Goal: Information Seeking & Learning: Compare options

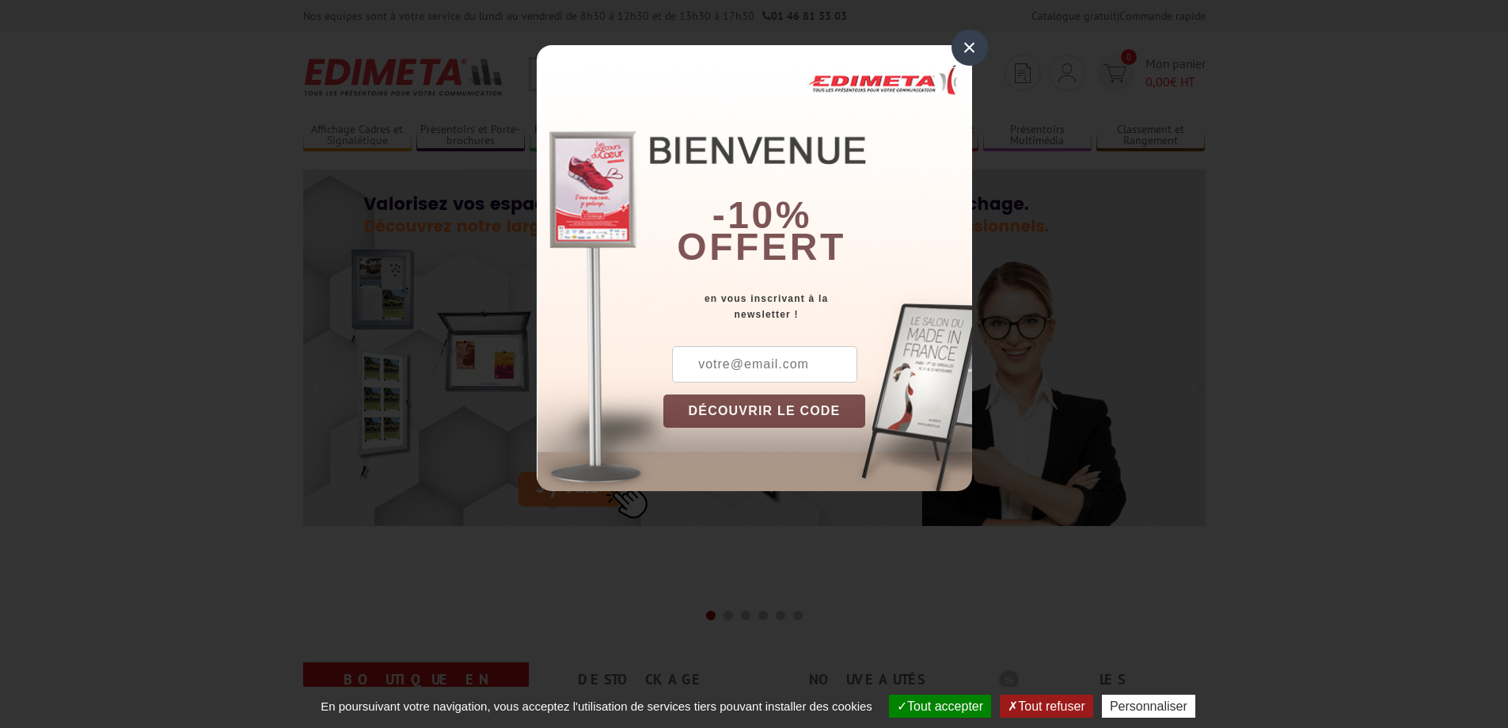
click at [971, 41] on div "×" at bounding box center [970, 47] width 36 height 36
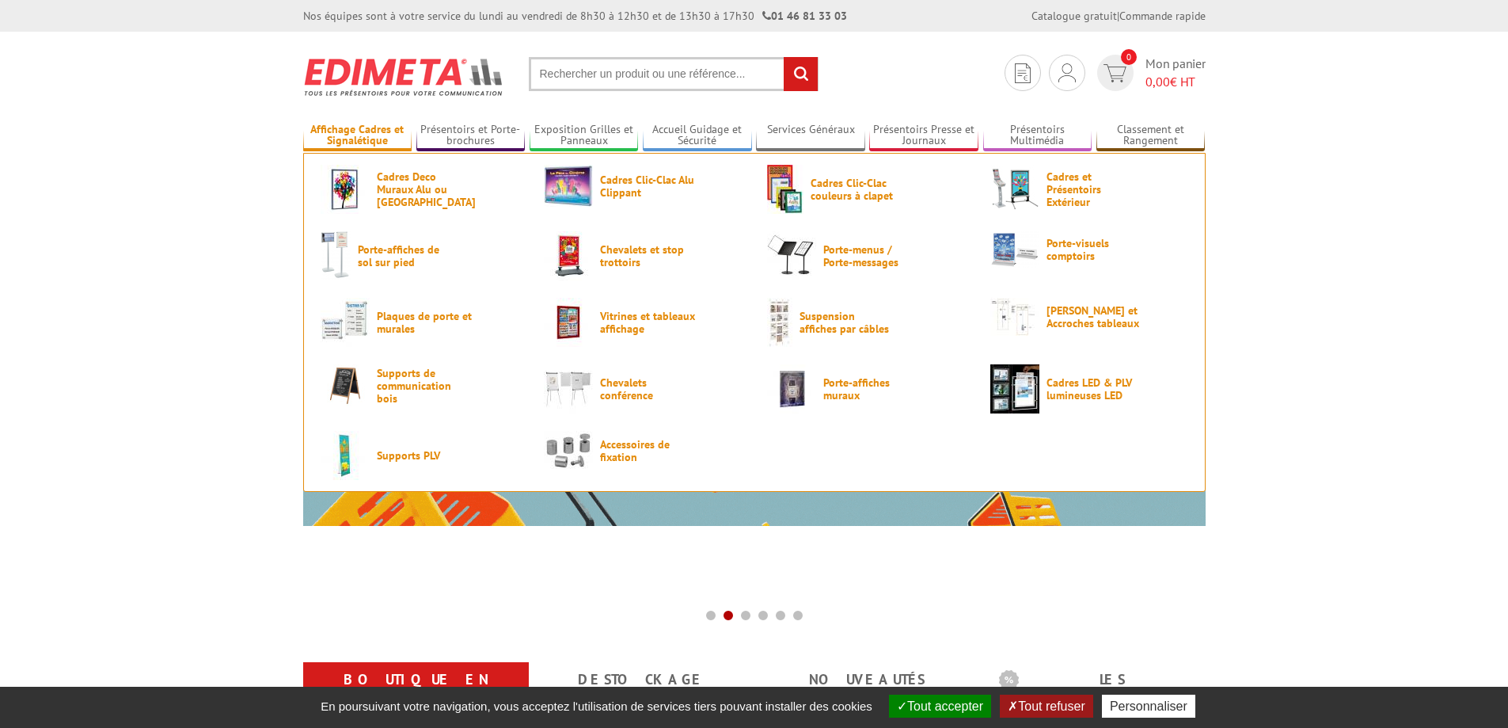
click at [367, 131] on link "Affichage Cadres et Signalétique" at bounding box center [357, 136] width 109 height 26
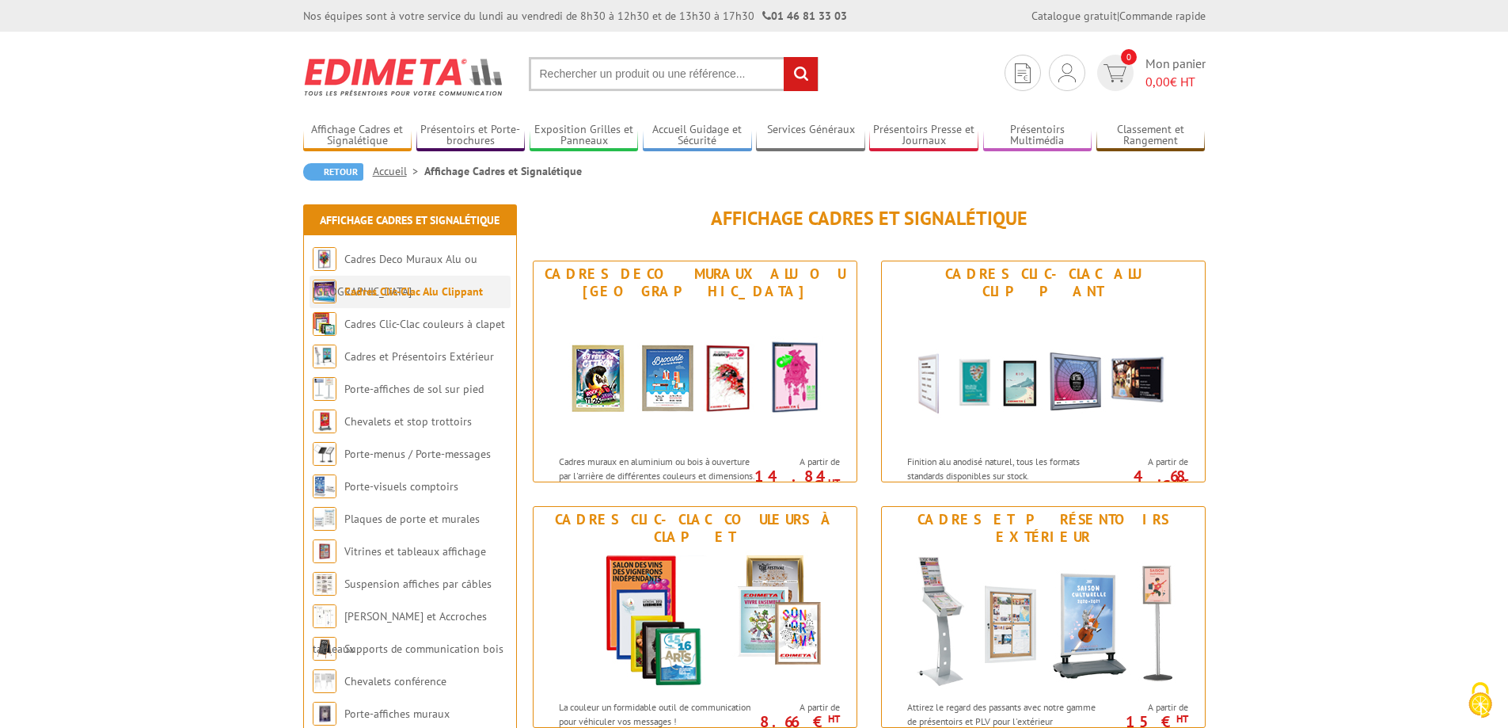
click at [401, 291] on link "Cadres Clic-Clac Alu Clippant" at bounding box center [413, 291] width 139 height 14
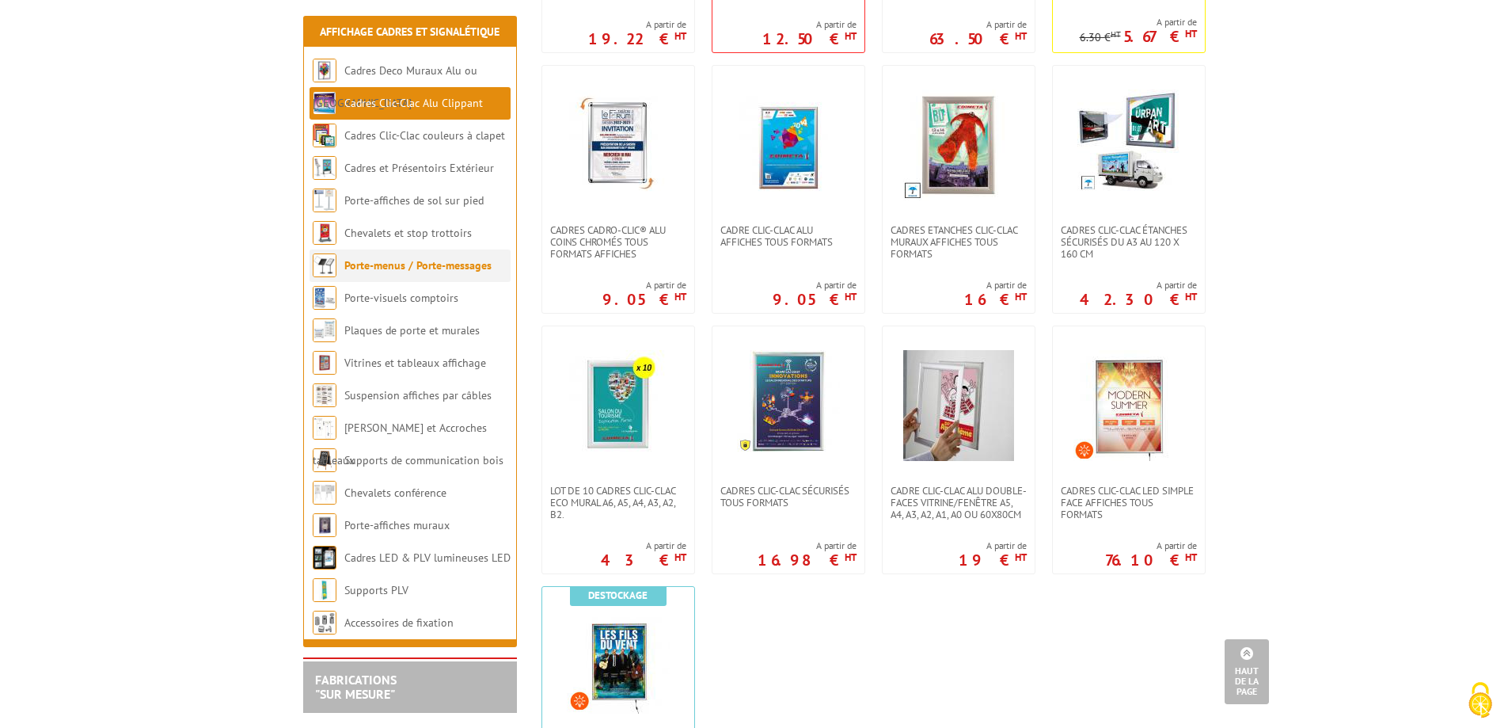
scroll to position [554, 0]
click at [346, 123] on li "Cadres Clic-Clac couleurs à clapet" at bounding box center [410, 136] width 201 height 32
click at [348, 131] on link "Cadres Clic-Clac couleurs à clapet" at bounding box center [425, 135] width 162 height 14
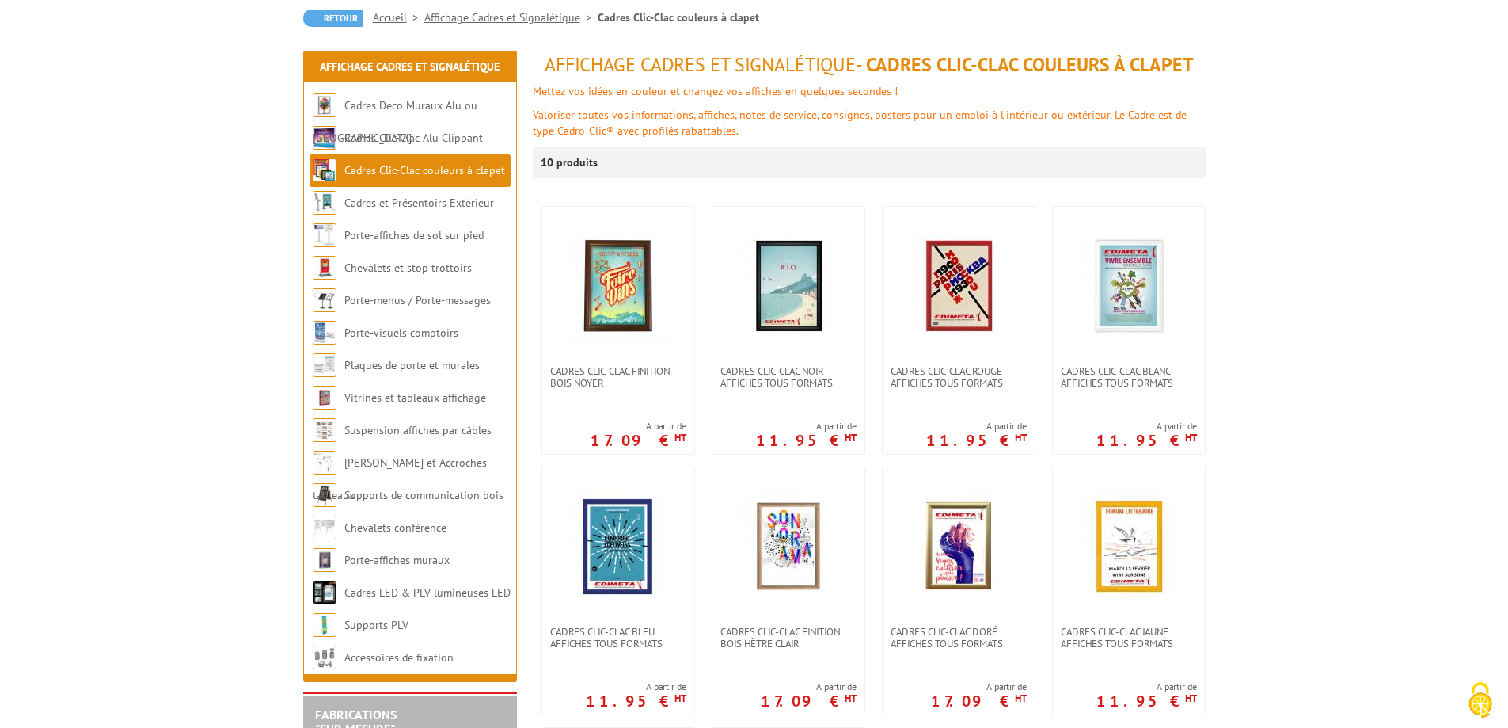
scroll to position [158, 0]
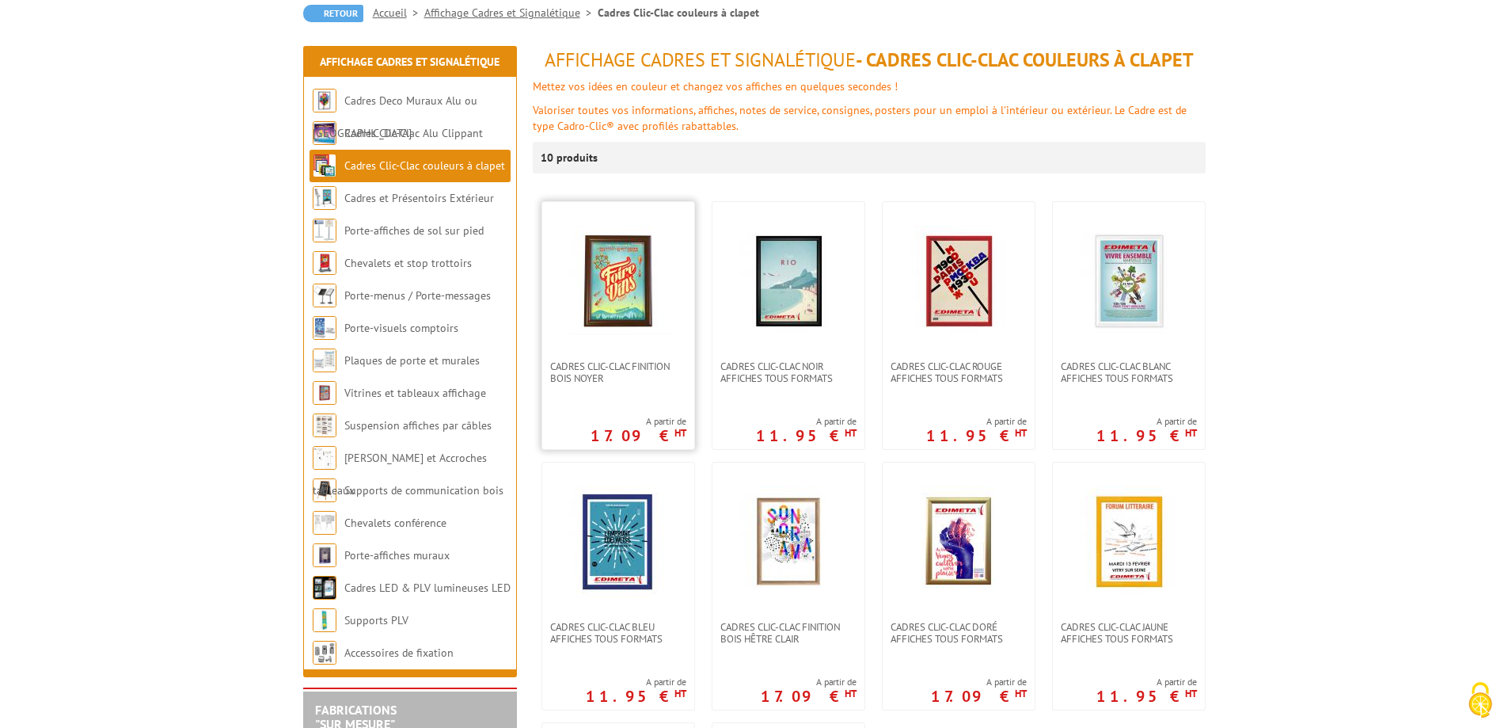
click at [635, 272] on img at bounding box center [618, 281] width 111 height 111
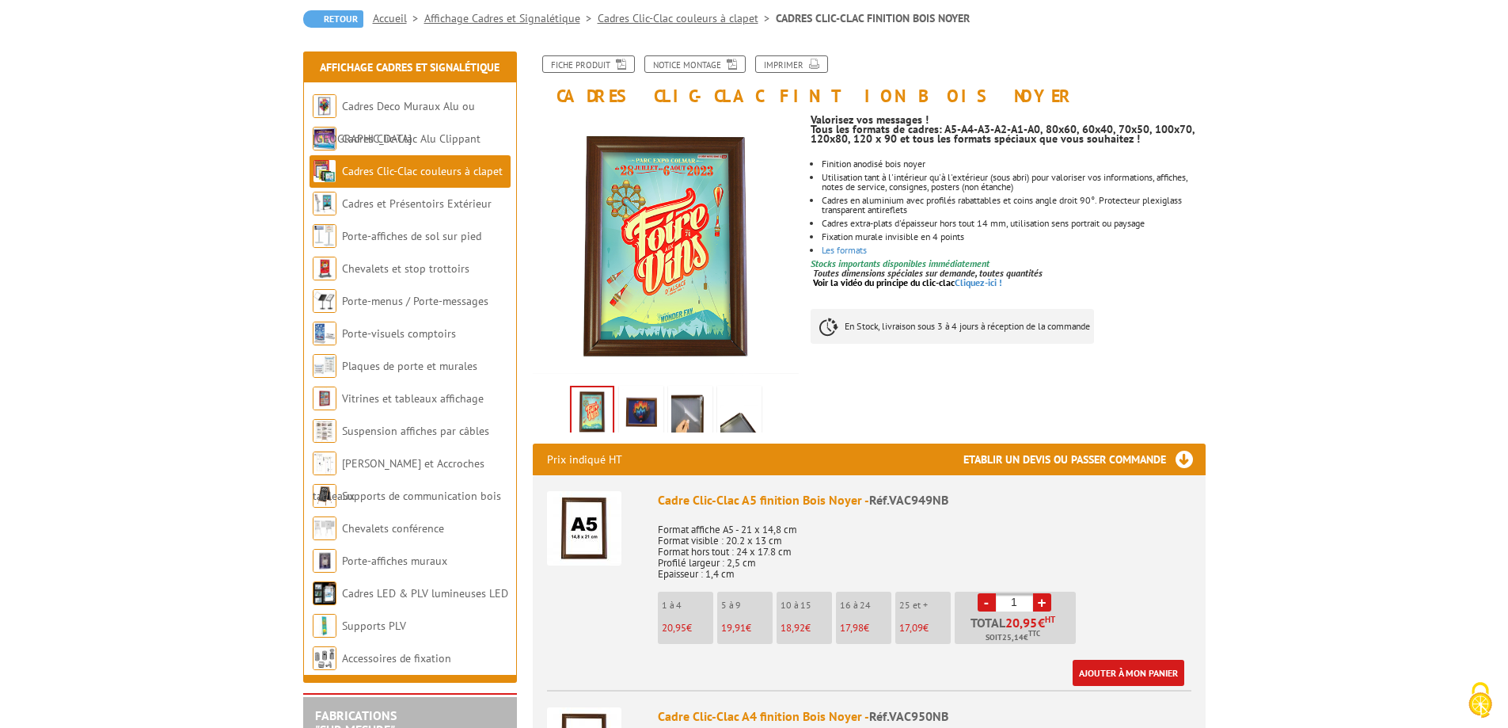
scroll to position [158, 0]
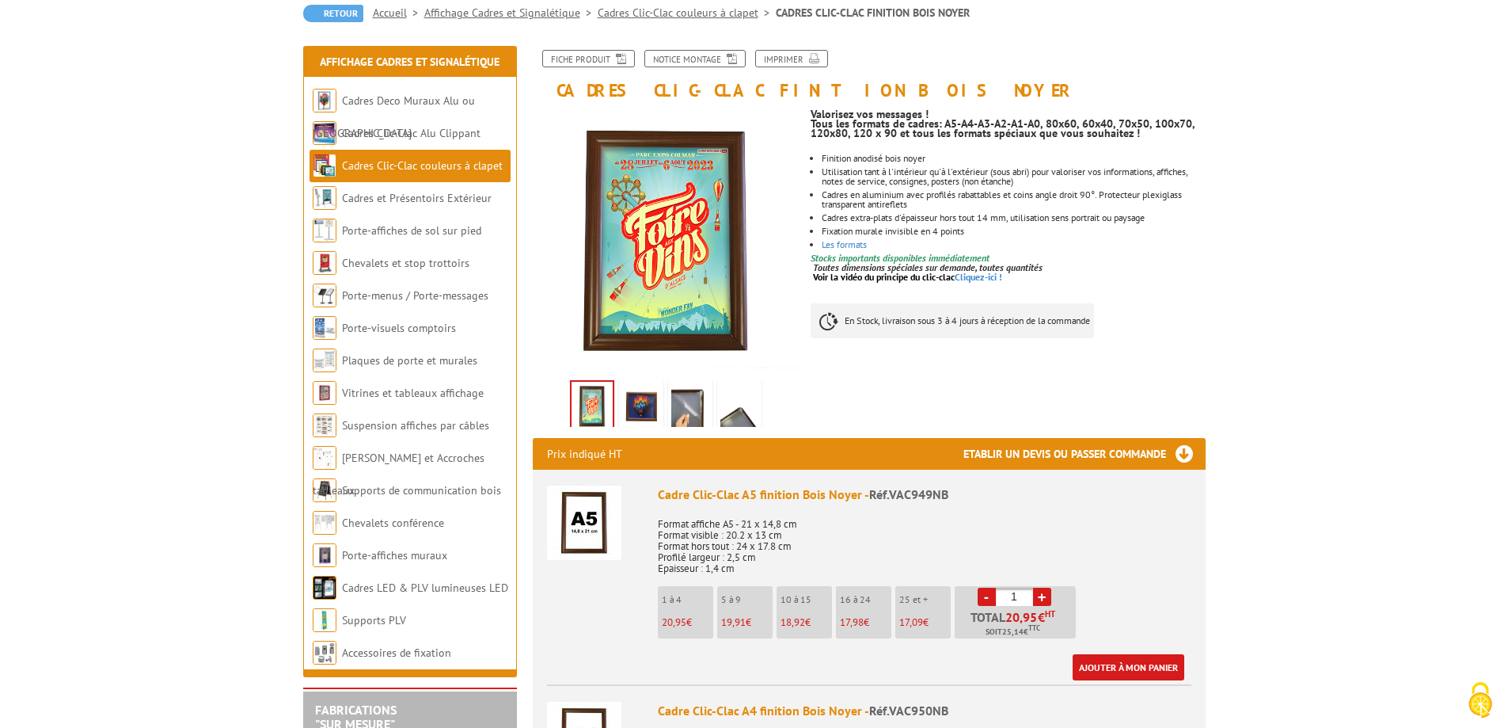
click at [642, 408] on img at bounding box center [641, 407] width 38 height 49
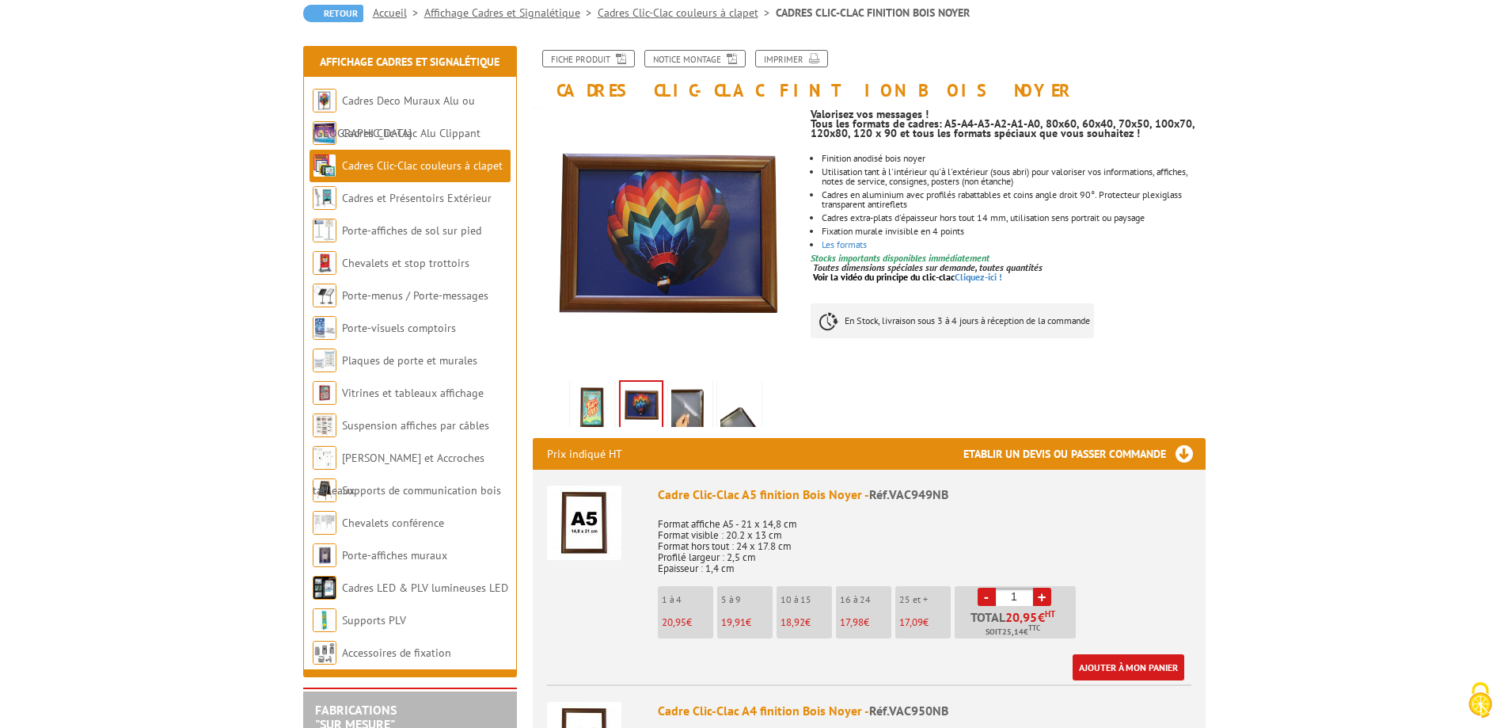
click at [680, 407] on img at bounding box center [690, 407] width 38 height 49
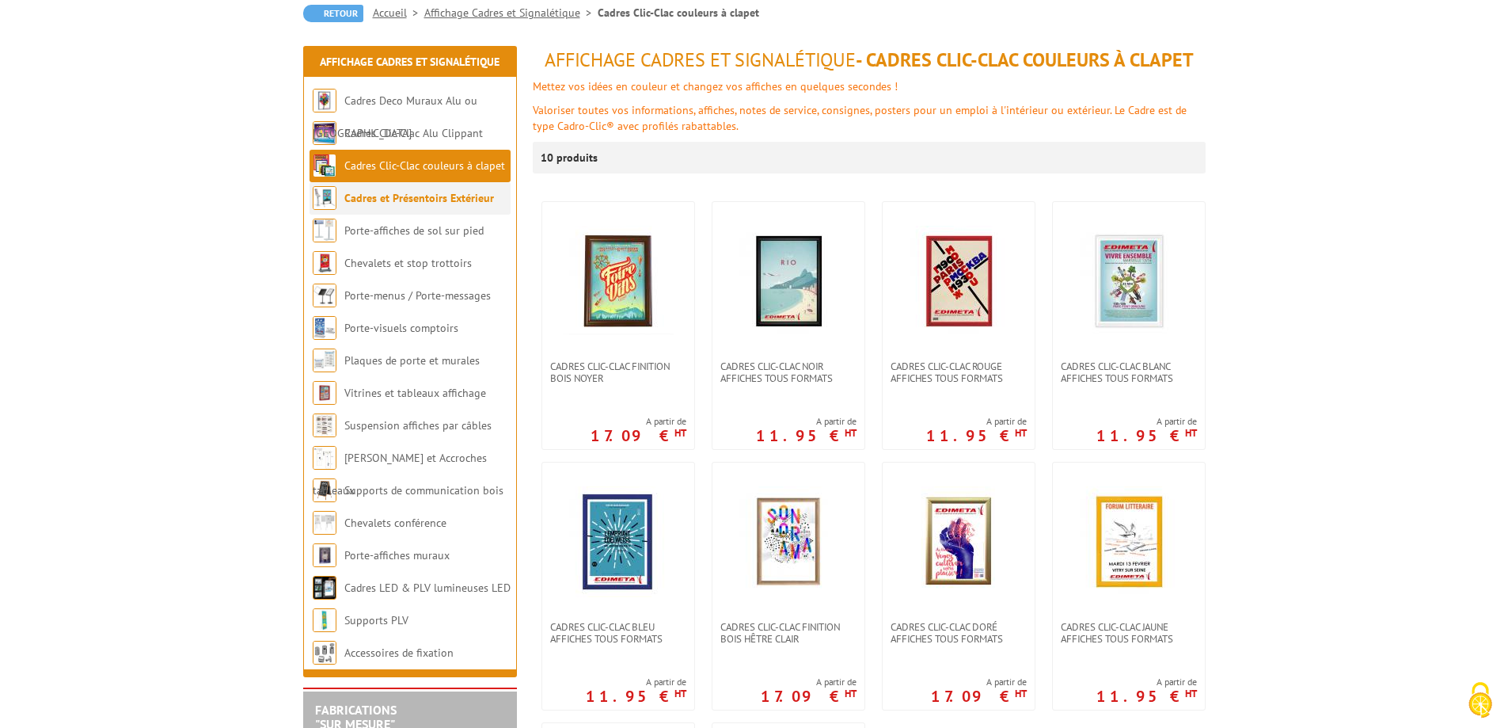
click at [420, 206] on li "Cadres et Présentoirs Extérieur" at bounding box center [410, 198] width 201 height 32
click at [436, 202] on link "Cadres et Présentoirs Extérieur" at bounding box center [419, 198] width 150 height 14
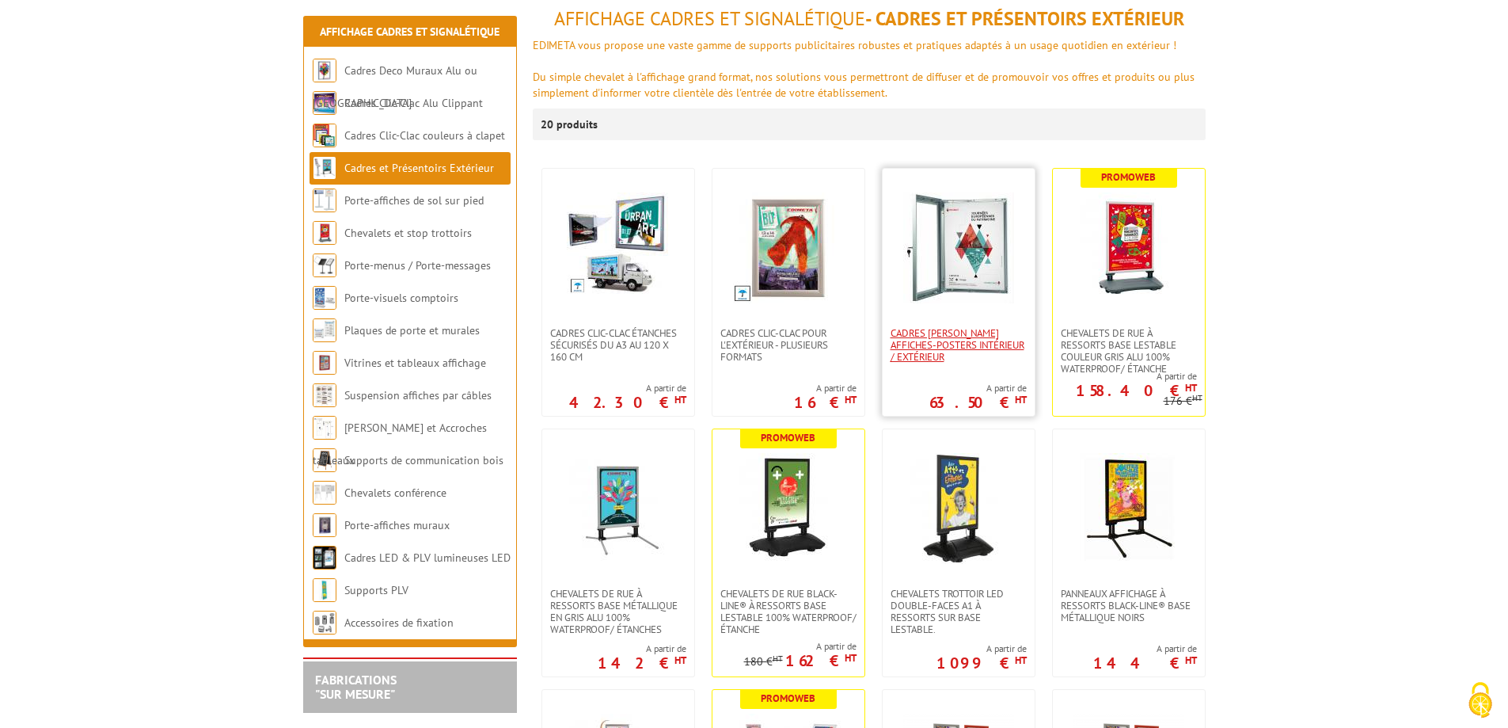
scroll to position [238, 0]
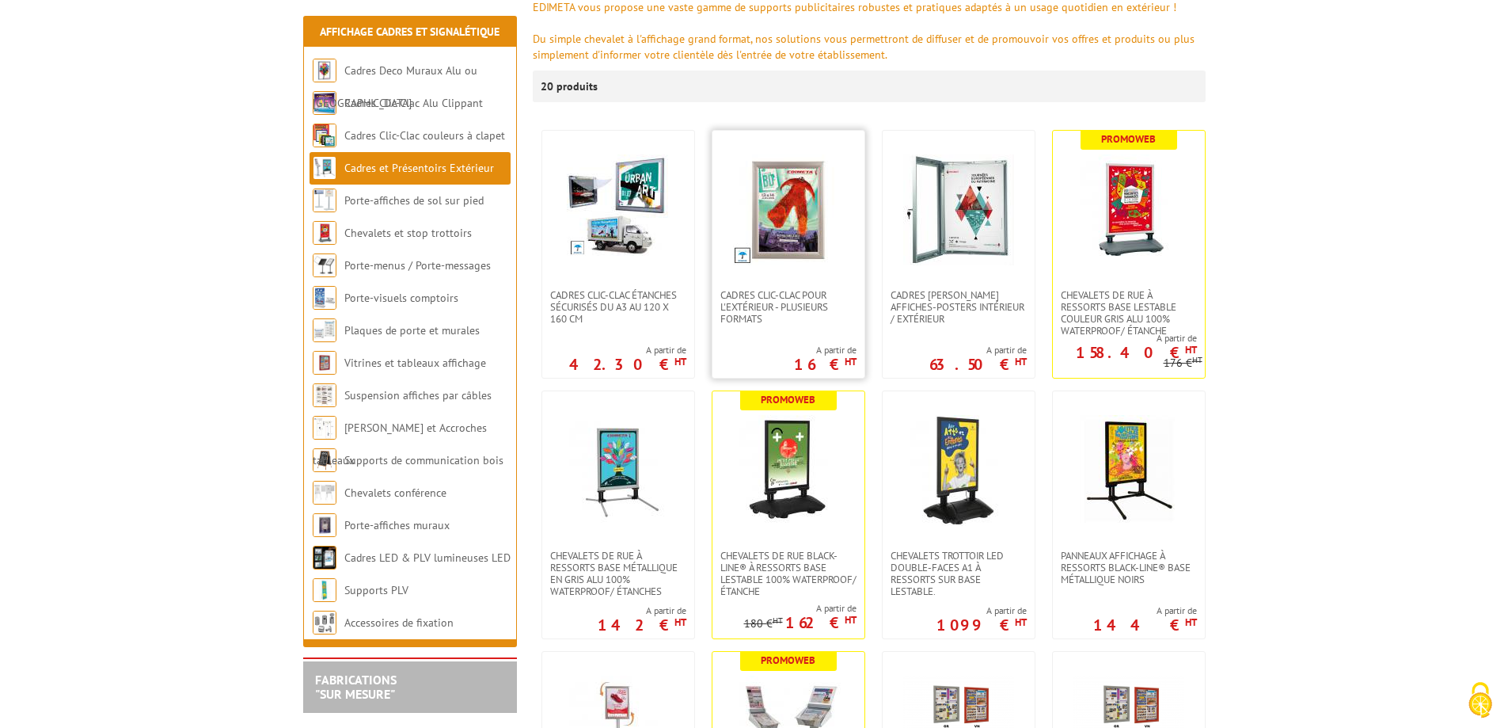
click at [778, 226] on img at bounding box center [788, 209] width 111 height 111
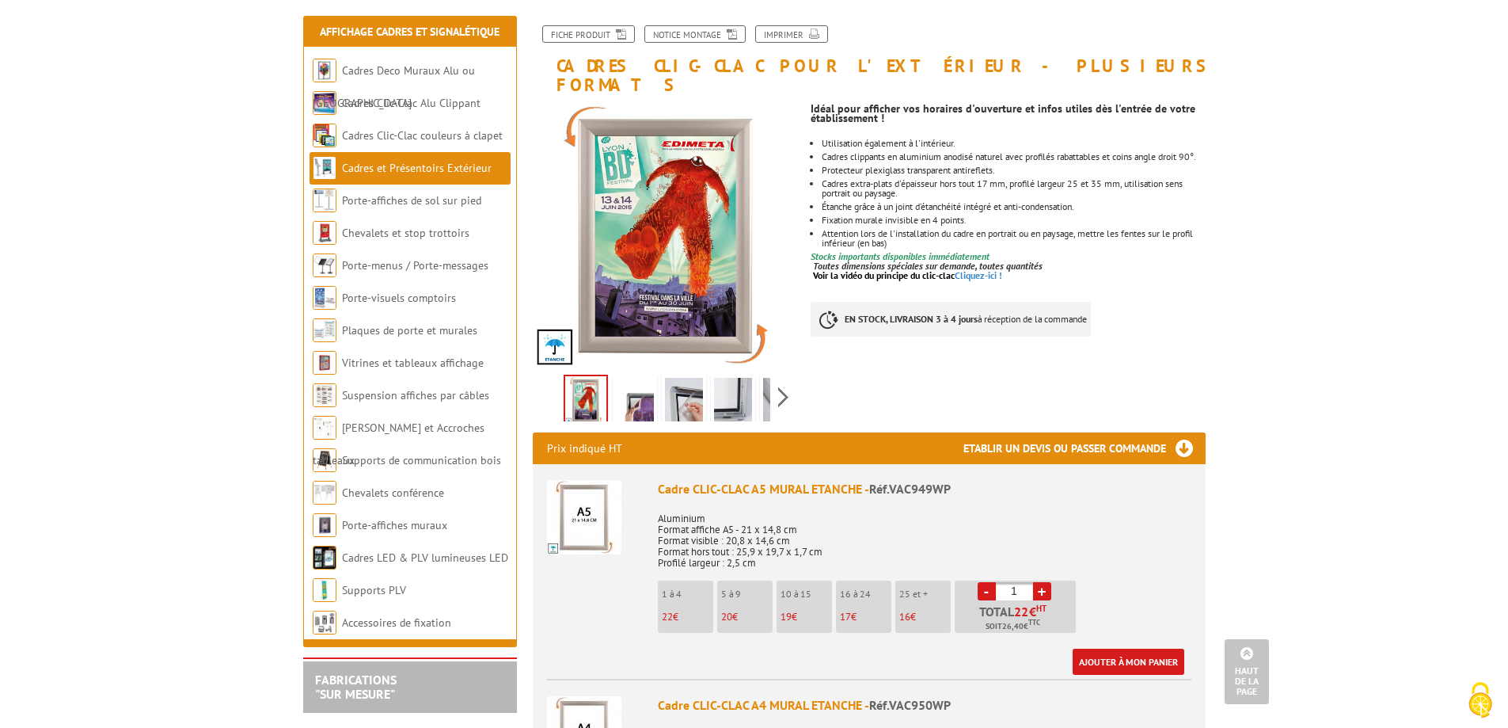
scroll to position [158, 0]
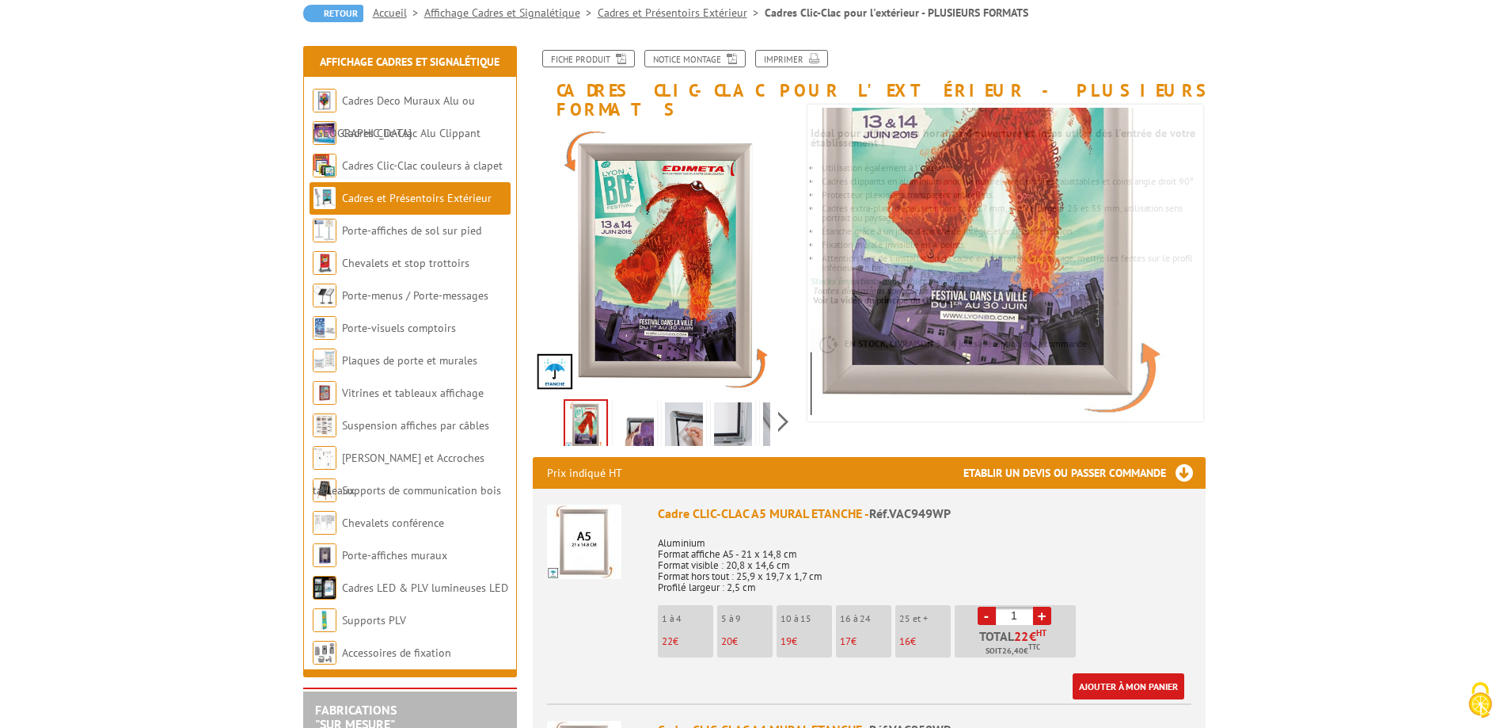
click at [640, 407] on img at bounding box center [635, 426] width 38 height 49
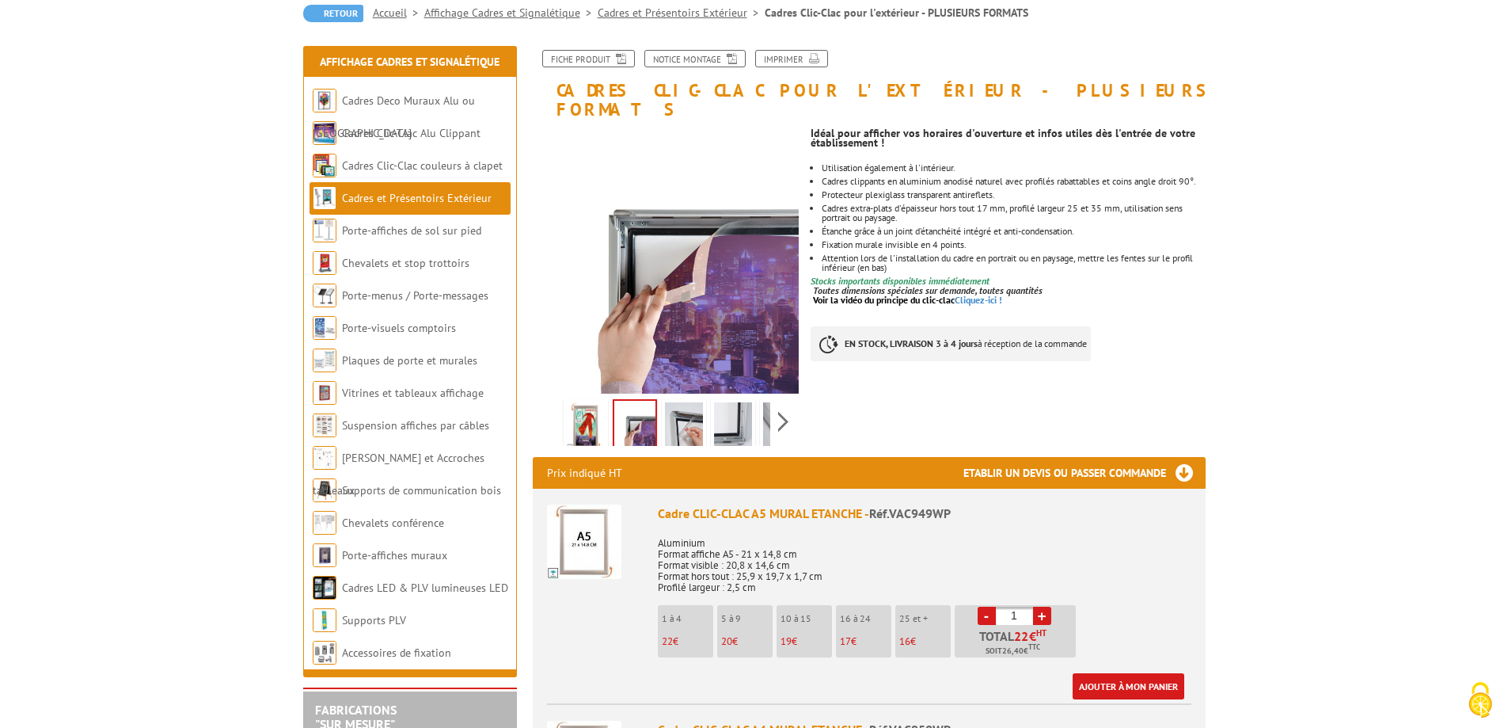
click at [693, 402] on img at bounding box center [684, 426] width 38 height 49
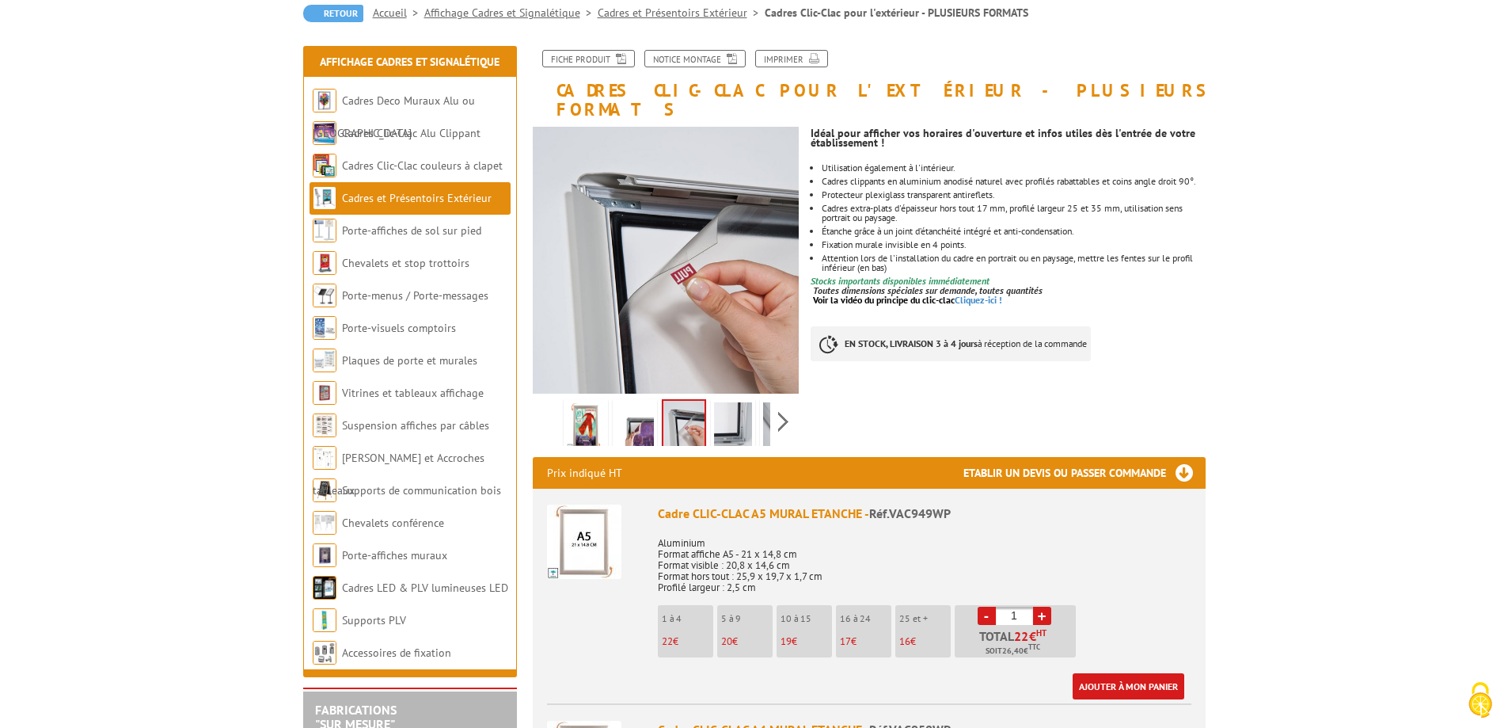
click at [720, 402] on img at bounding box center [733, 426] width 38 height 49
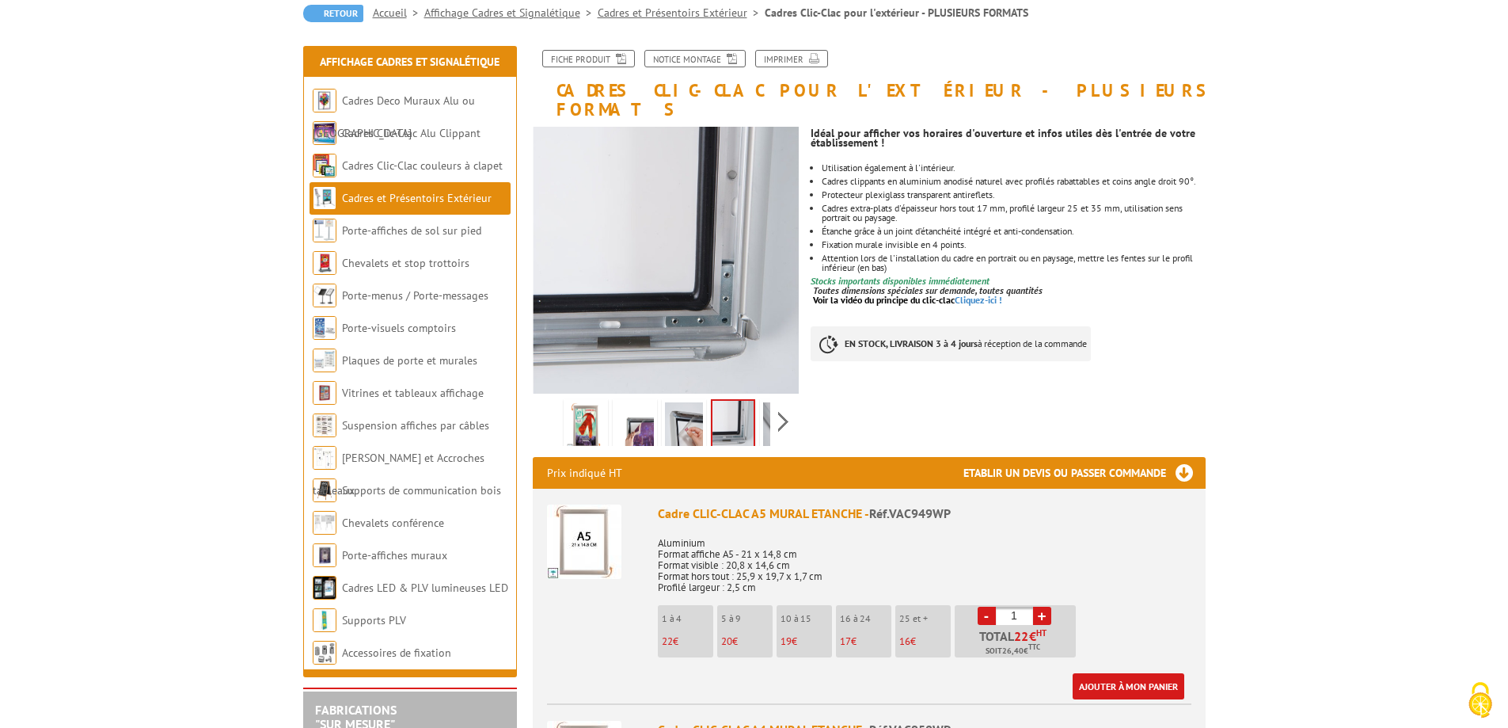
click at [352, 192] on link "Cadres et Présentoirs Extérieur" at bounding box center [417, 198] width 150 height 14
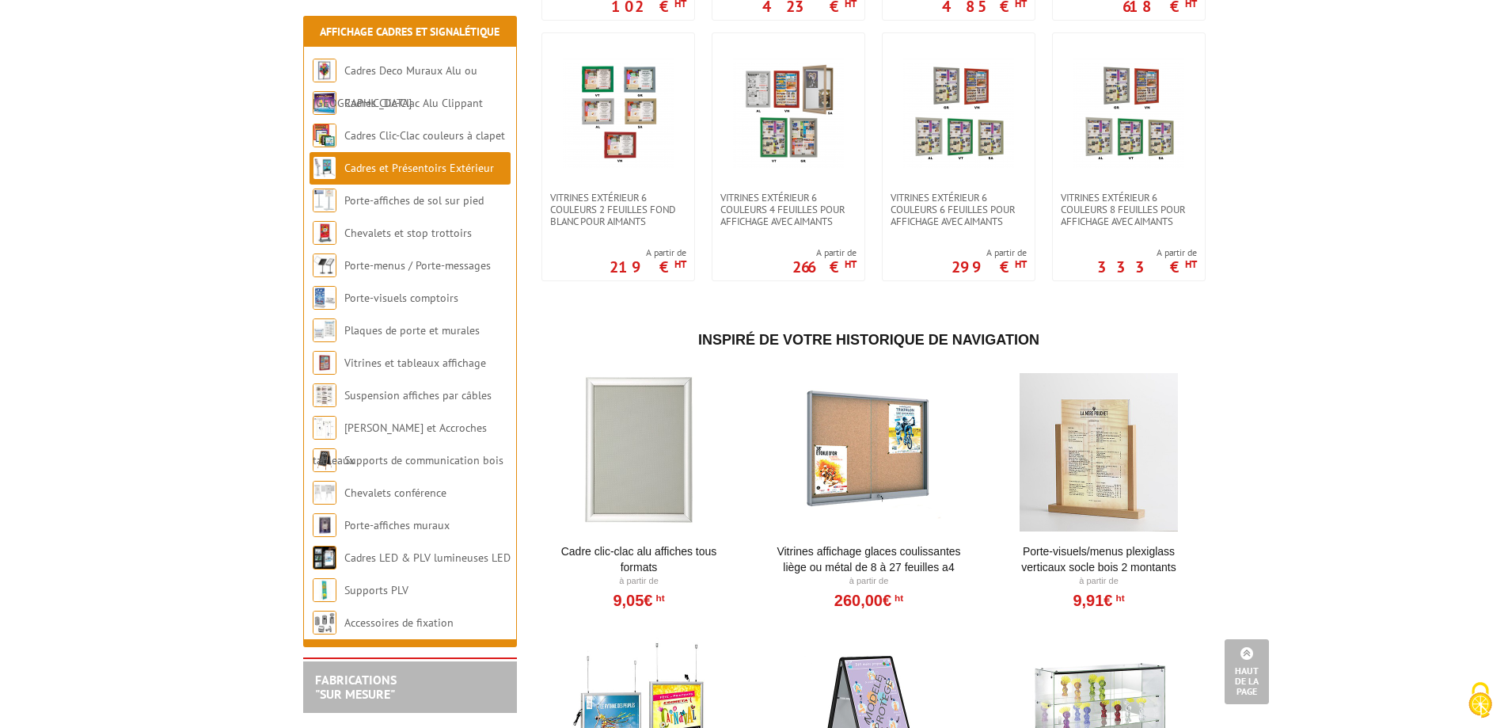
scroll to position [1143, 0]
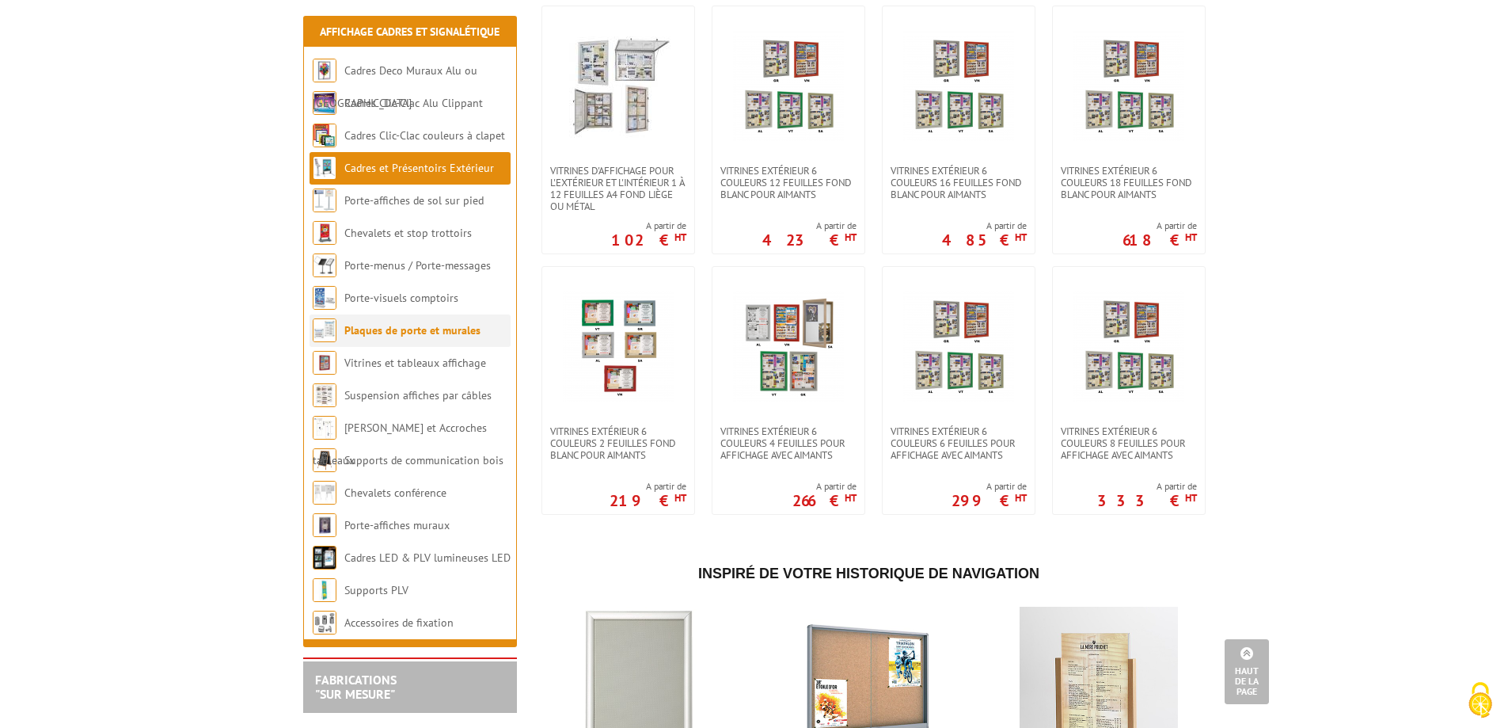
click at [405, 327] on link "Plaques de porte et murales" at bounding box center [412, 330] width 136 height 14
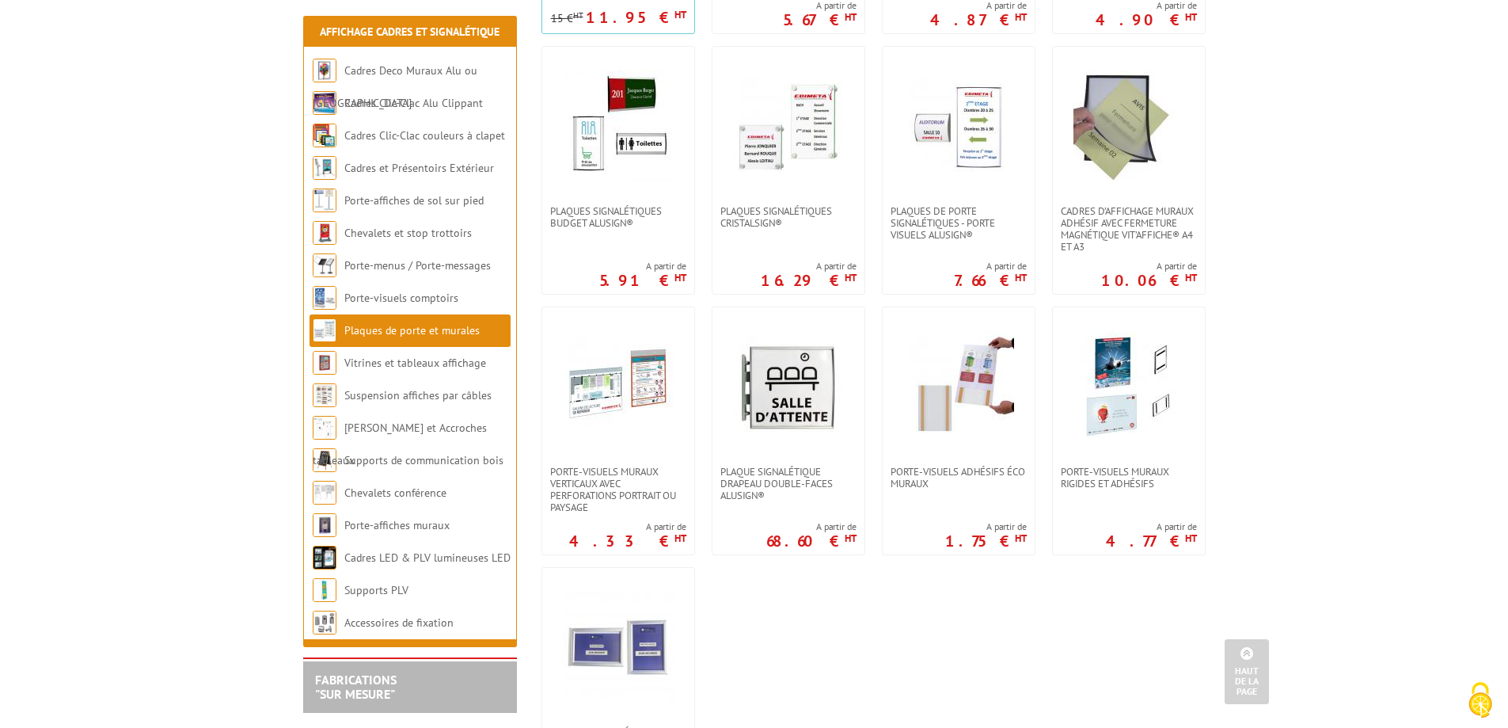
scroll to position [713, 0]
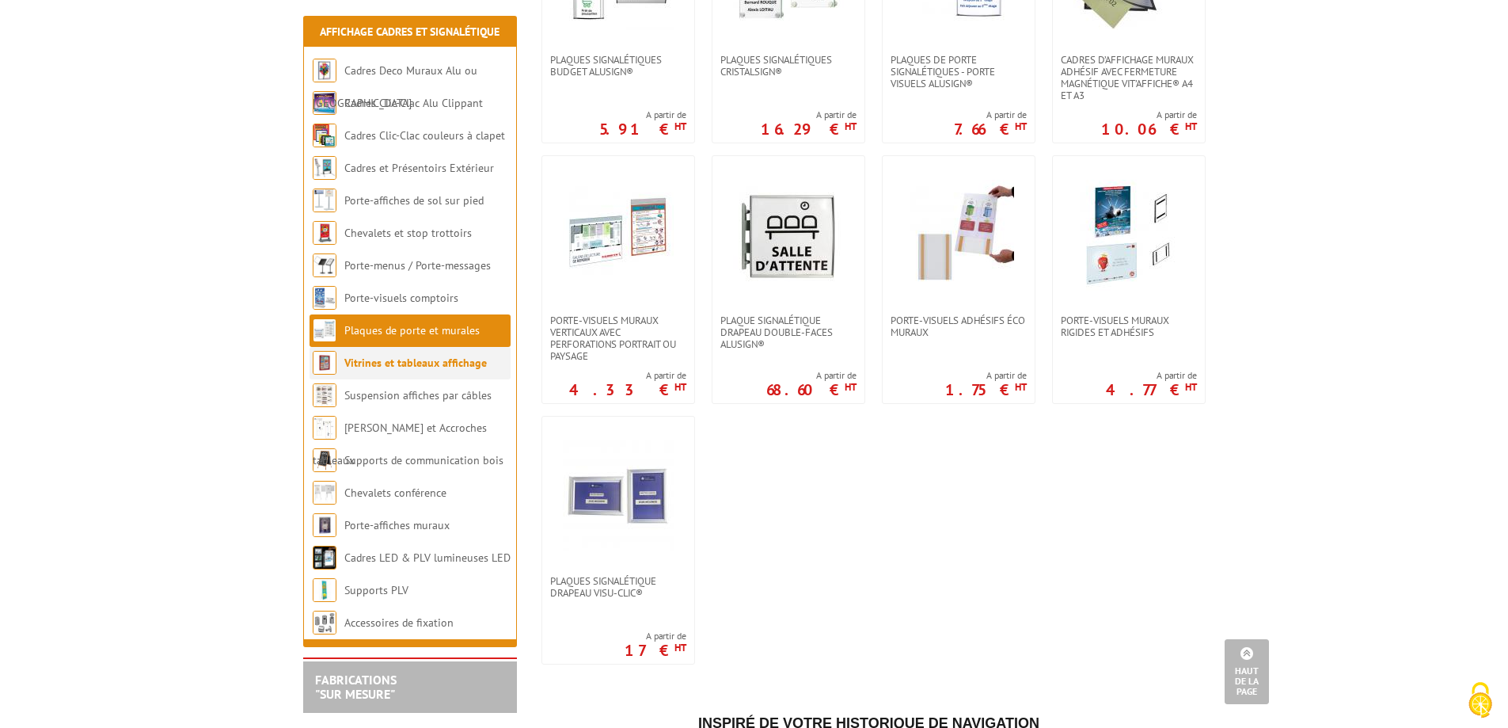
click at [438, 365] on link "Vitrines et tableaux affichage" at bounding box center [415, 363] width 143 height 14
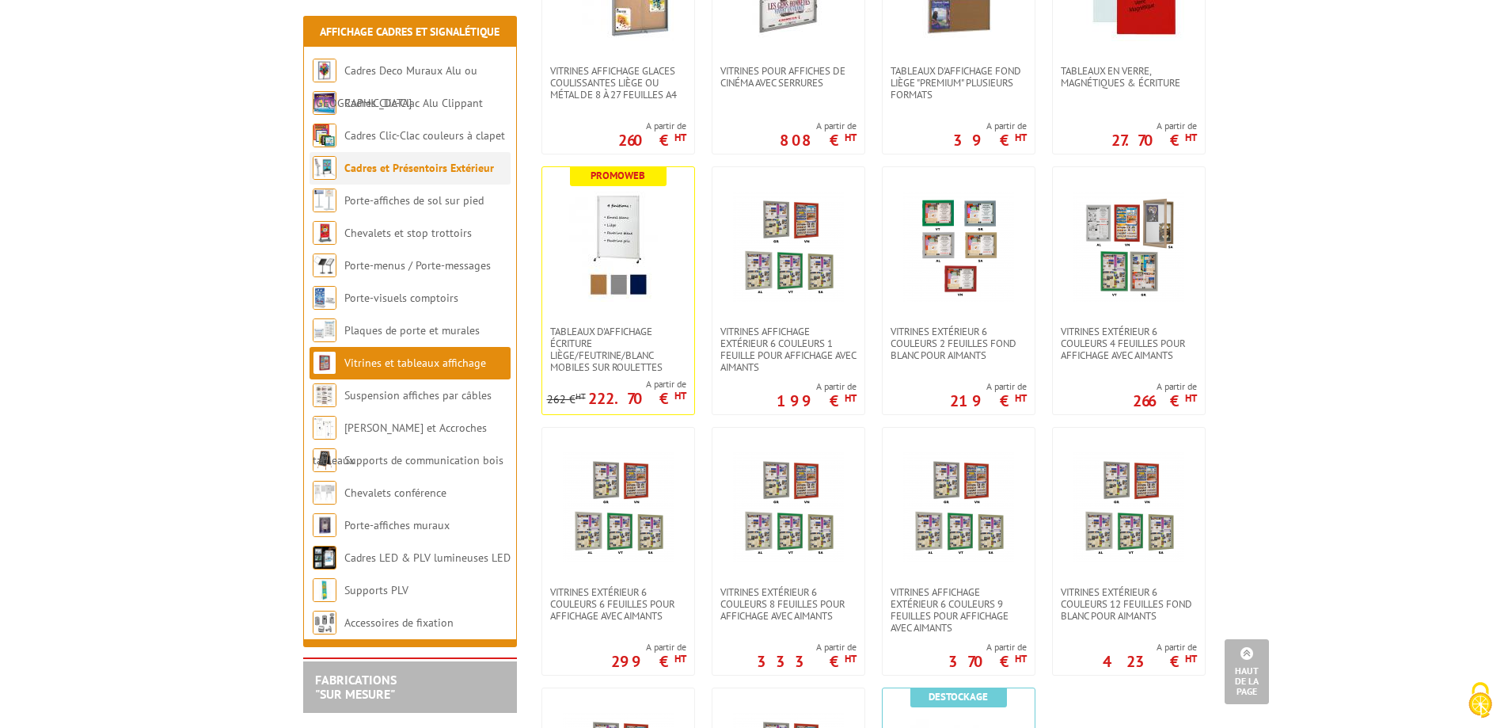
scroll to position [950, 0]
click at [412, 162] on link "Cadres et Présentoirs Extérieur" at bounding box center [419, 168] width 150 height 14
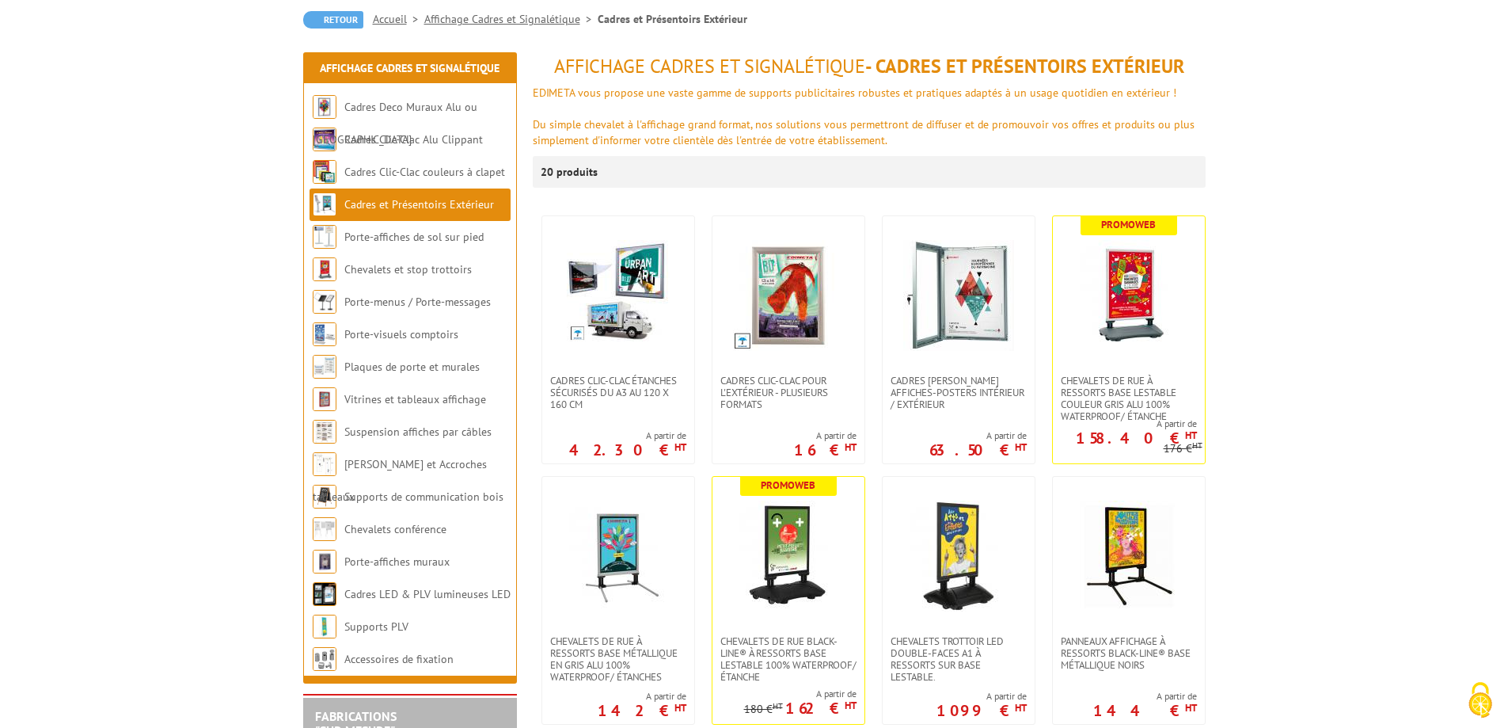
scroll to position [158, 0]
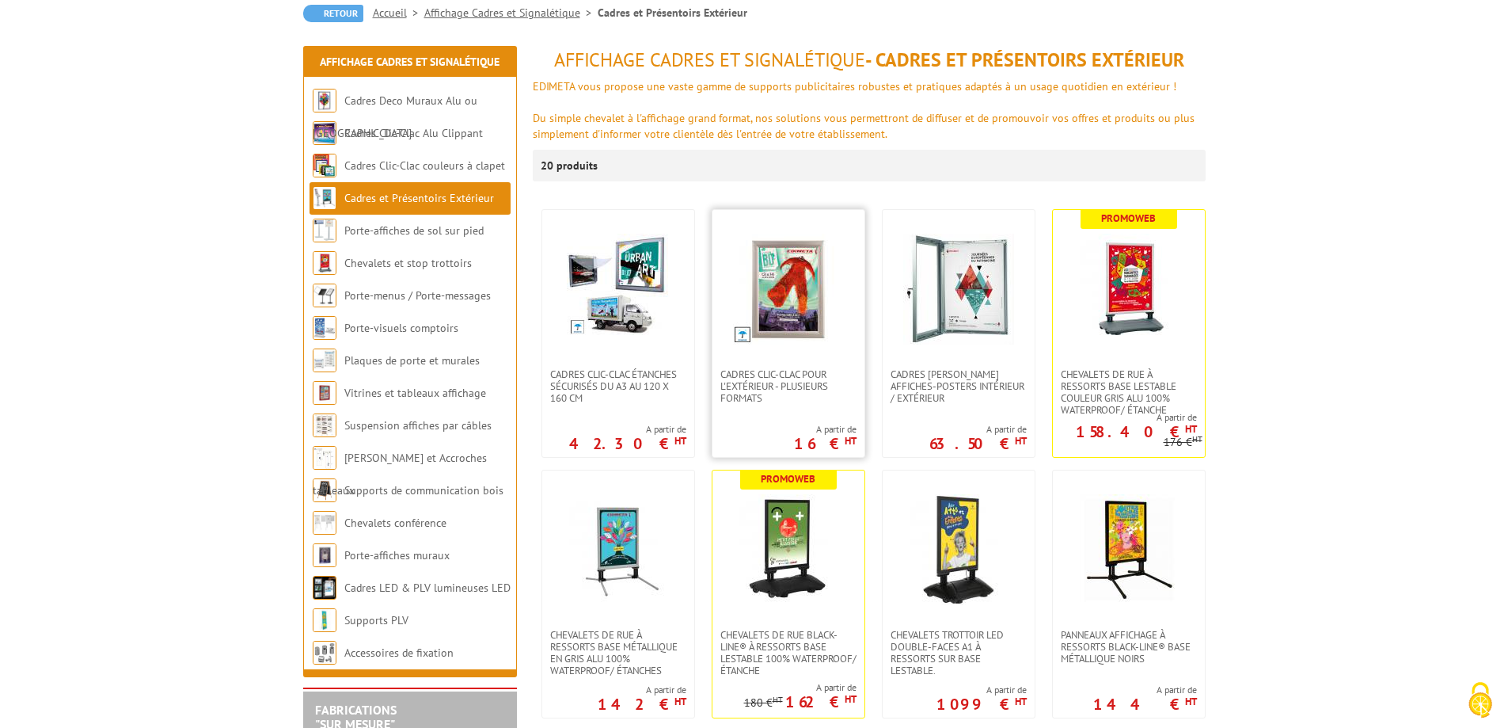
click at [808, 286] on img at bounding box center [788, 289] width 111 height 111
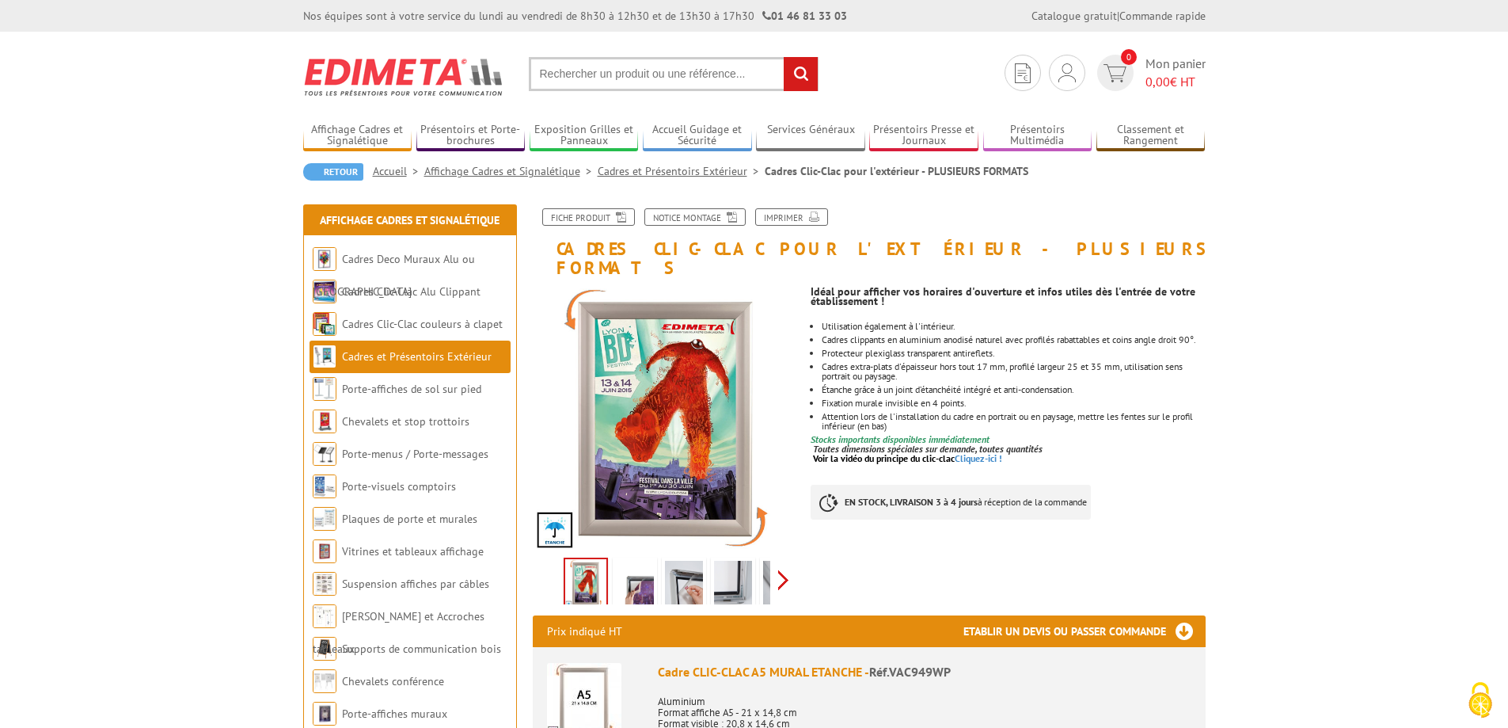
click at [780, 565] on div "Previous Next" at bounding box center [666, 579] width 267 height 55
click at [690, 561] on img at bounding box center [698, 585] width 38 height 49
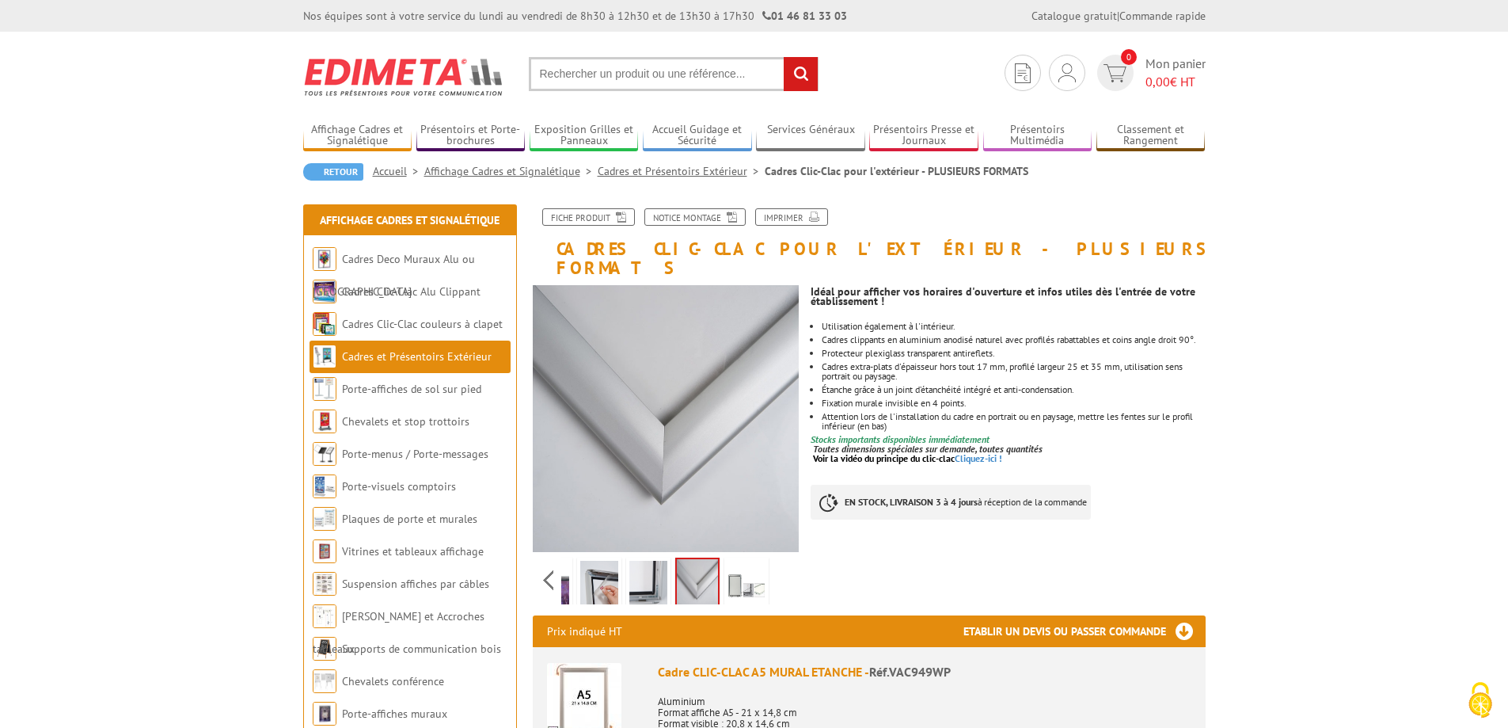
click at [739, 561] on img at bounding box center [747, 585] width 38 height 49
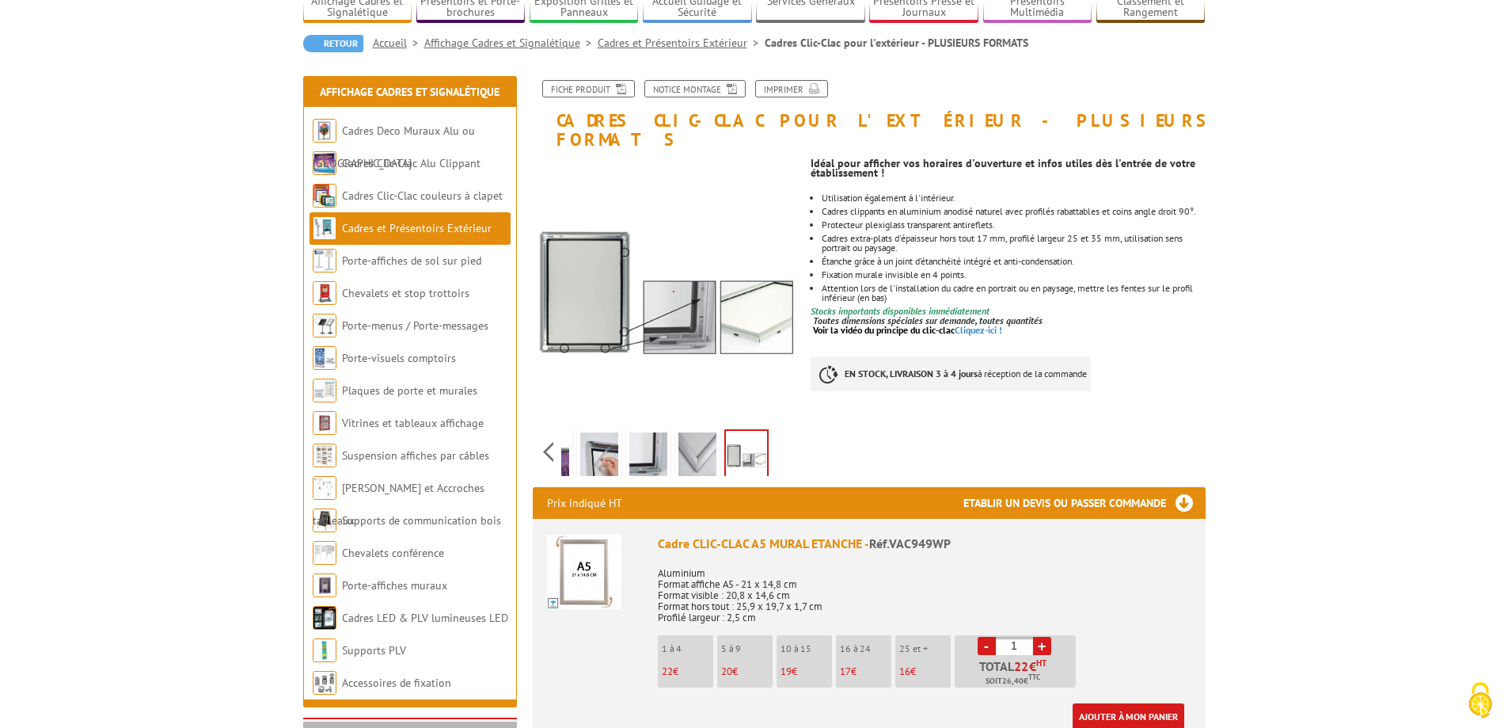
scroll to position [158, 0]
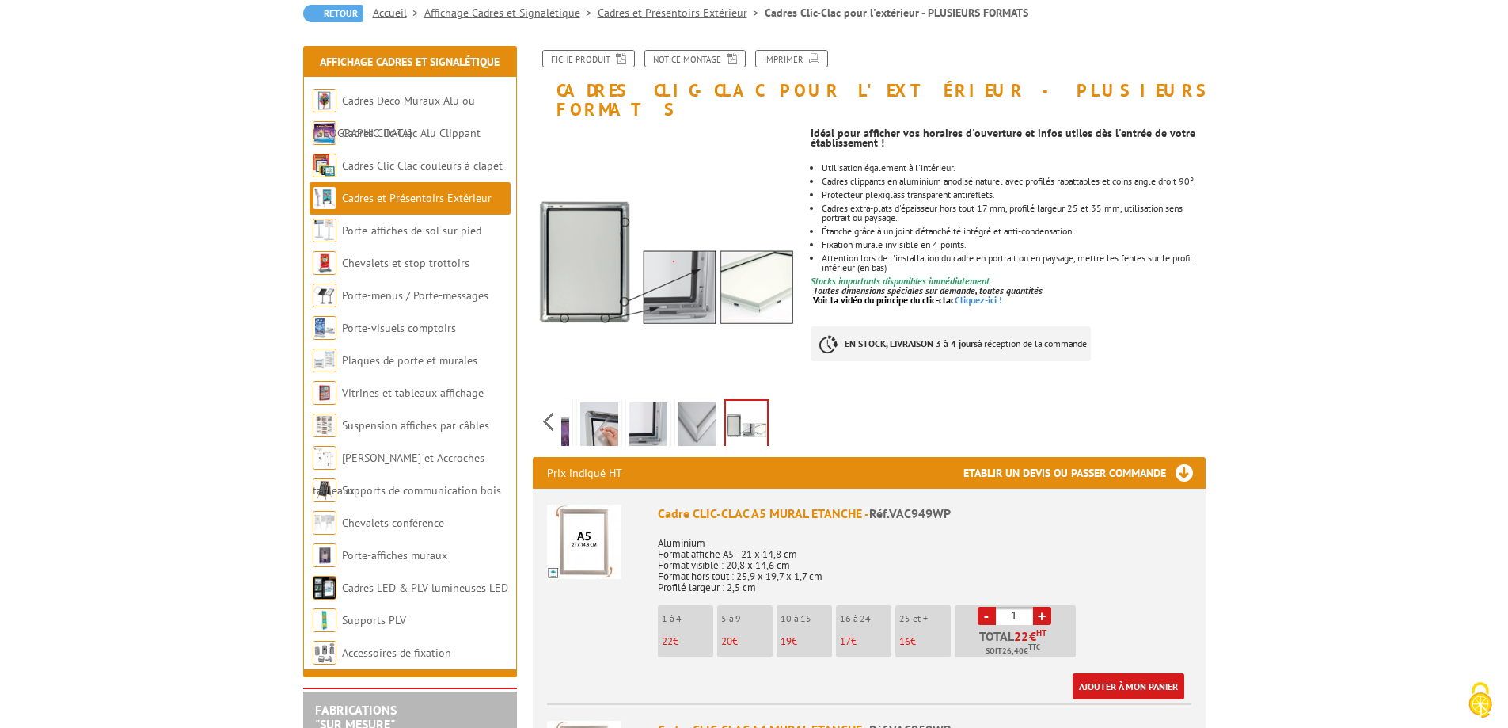
click at [614, 402] on img at bounding box center [599, 426] width 38 height 49
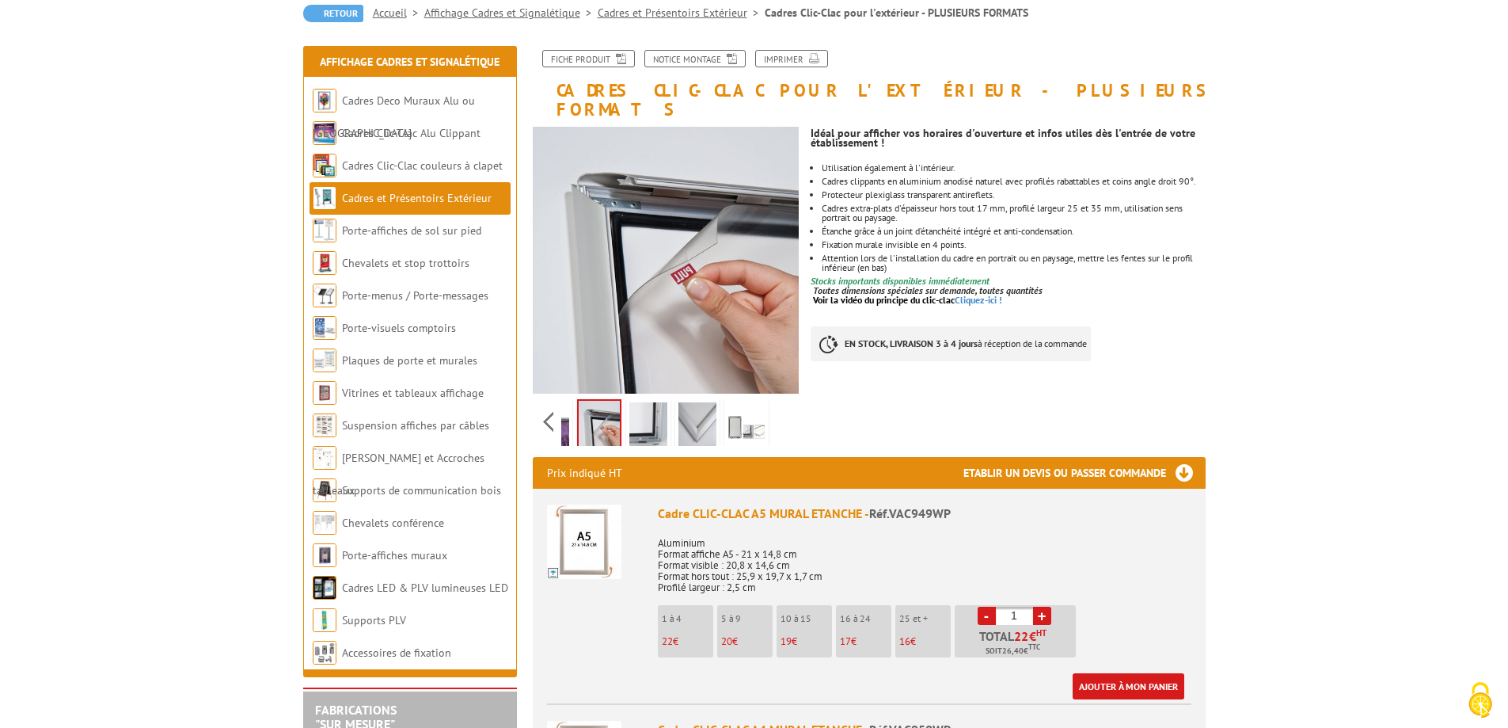
click at [648, 402] on img at bounding box center [648, 426] width 38 height 49
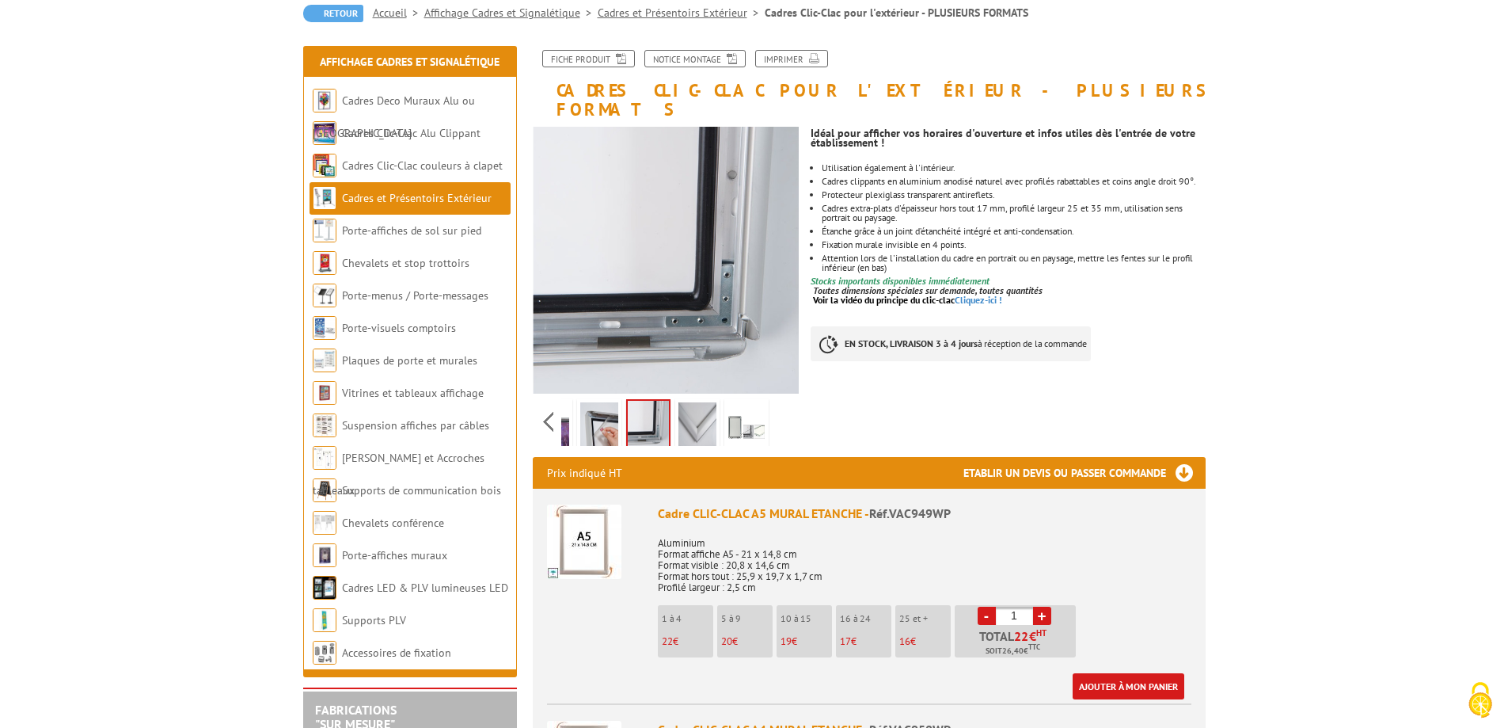
click at [700, 402] on img at bounding box center [698, 426] width 38 height 49
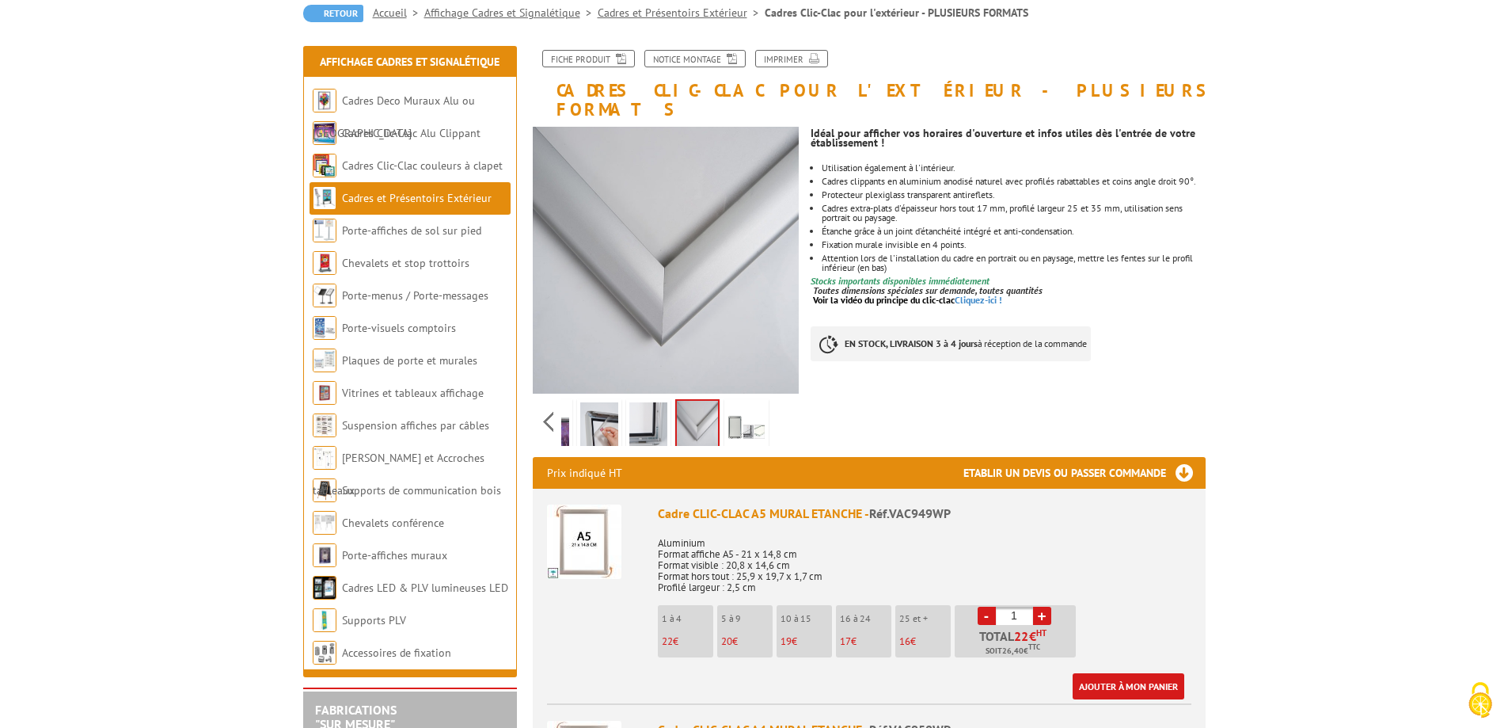
click at [447, 199] on link "Cadres et Présentoirs Extérieur" at bounding box center [417, 198] width 150 height 14
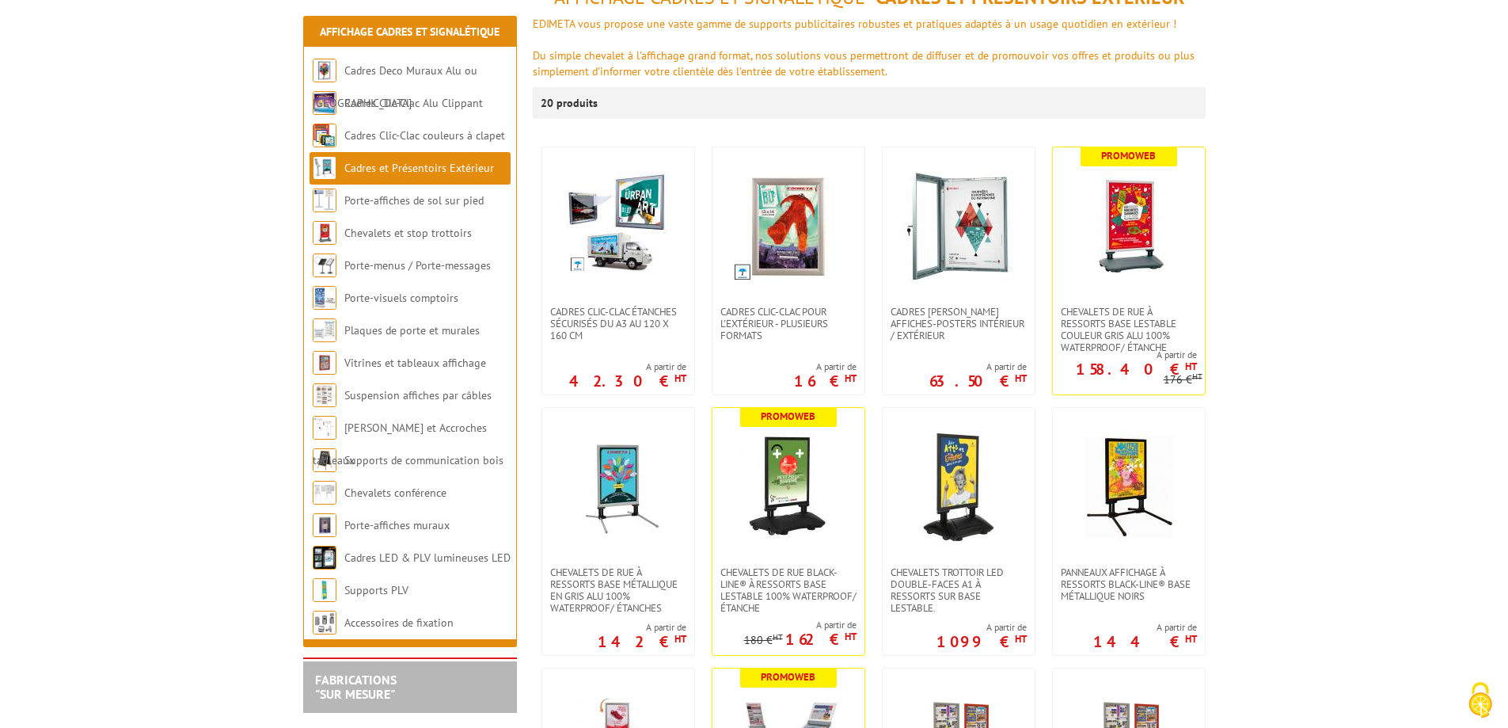
scroll to position [238, 0]
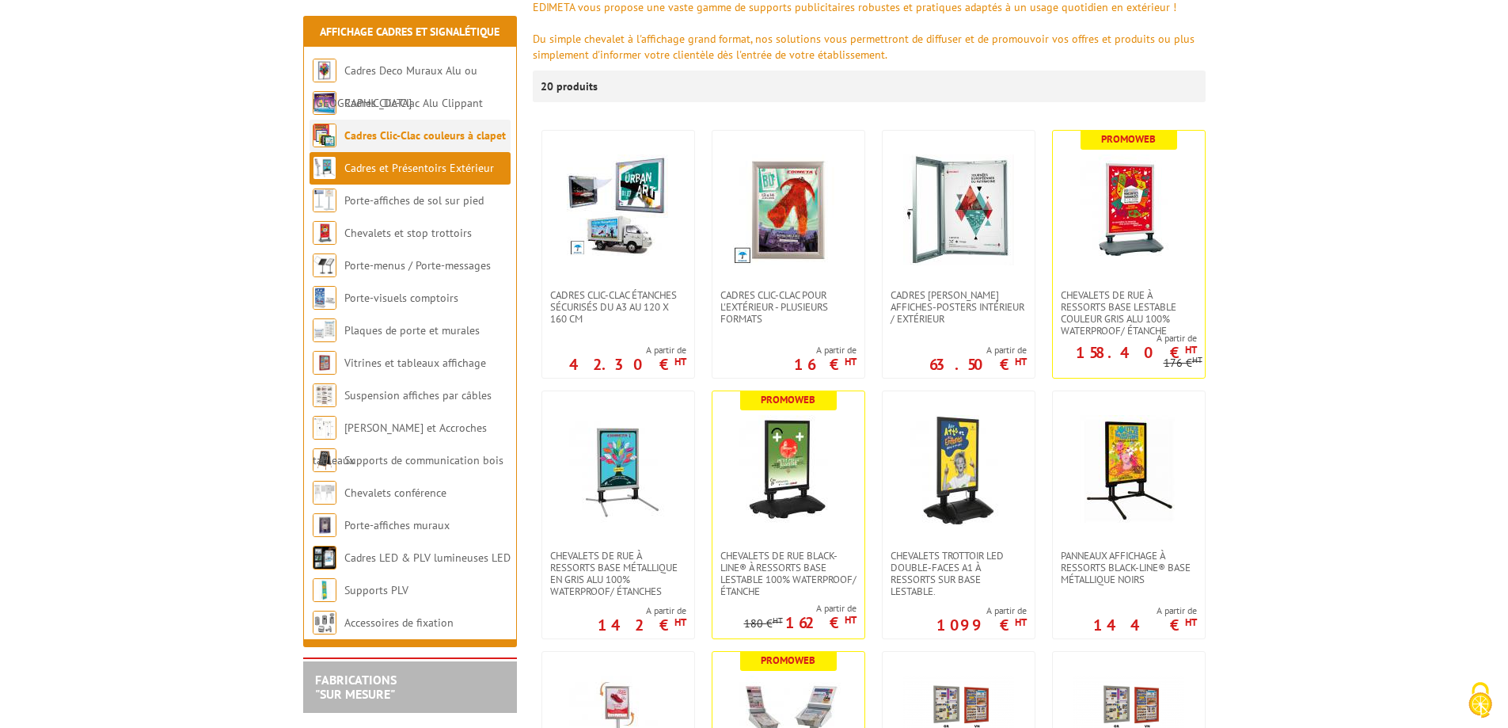
click at [423, 139] on link "Cadres Clic-Clac couleurs à clapet" at bounding box center [425, 135] width 162 height 14
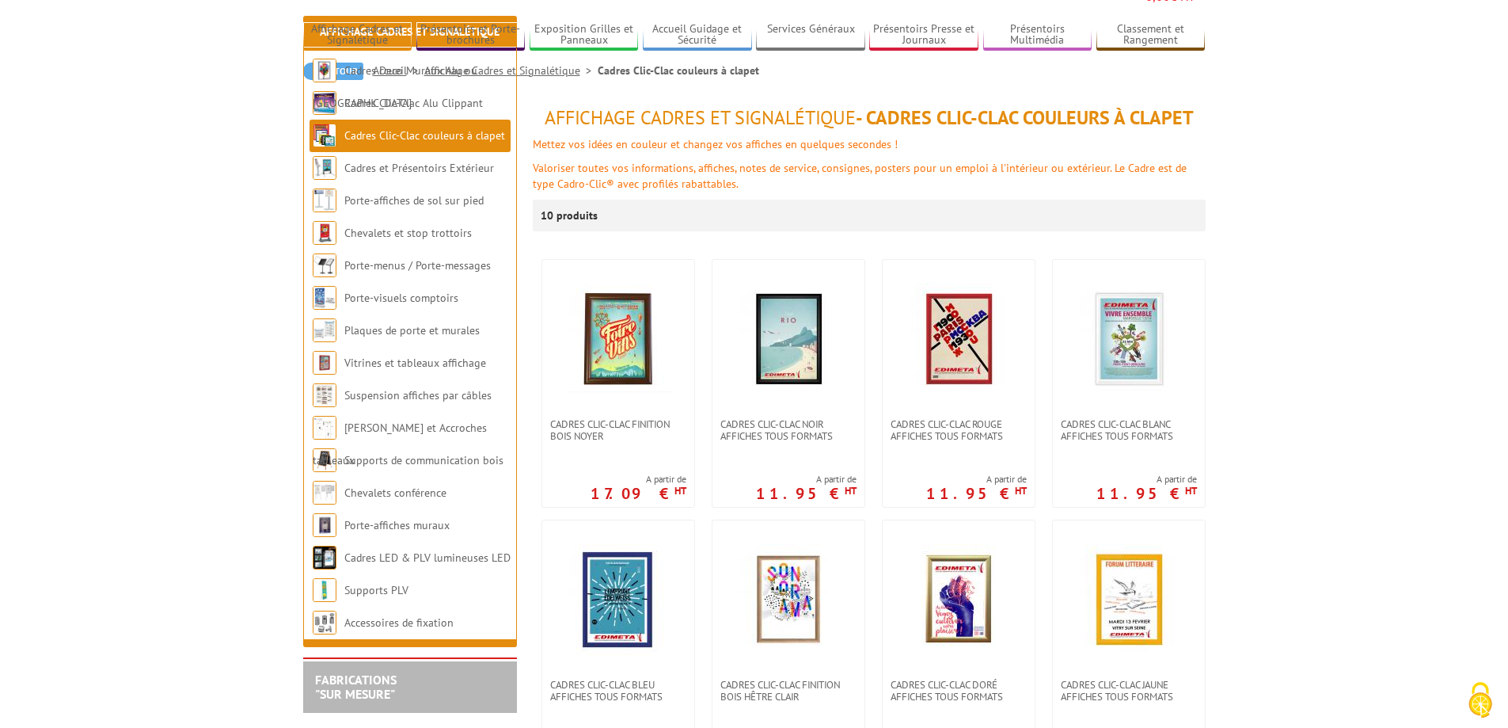
scroll to position [238, 0]
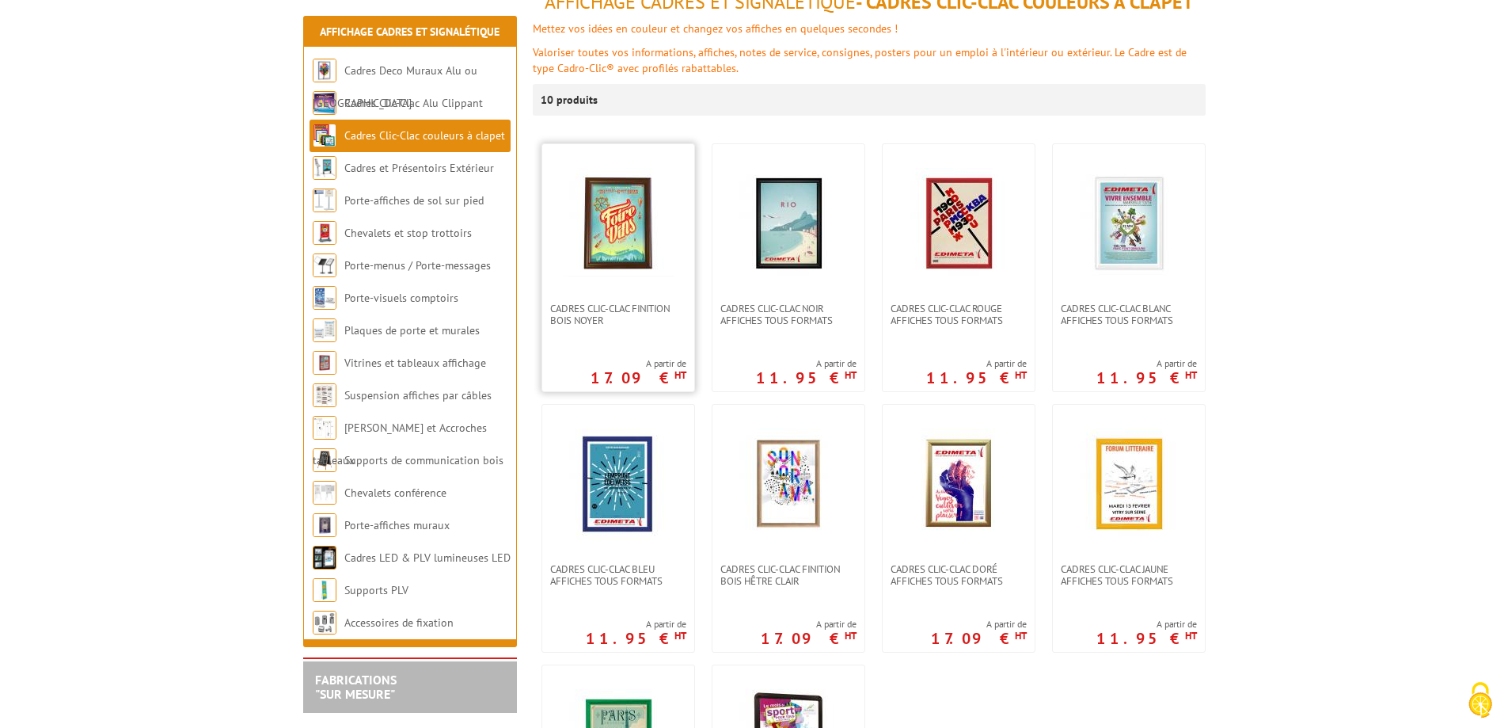
click at [632, 219] on img at bounding box center [618, 223] width 111 height 111
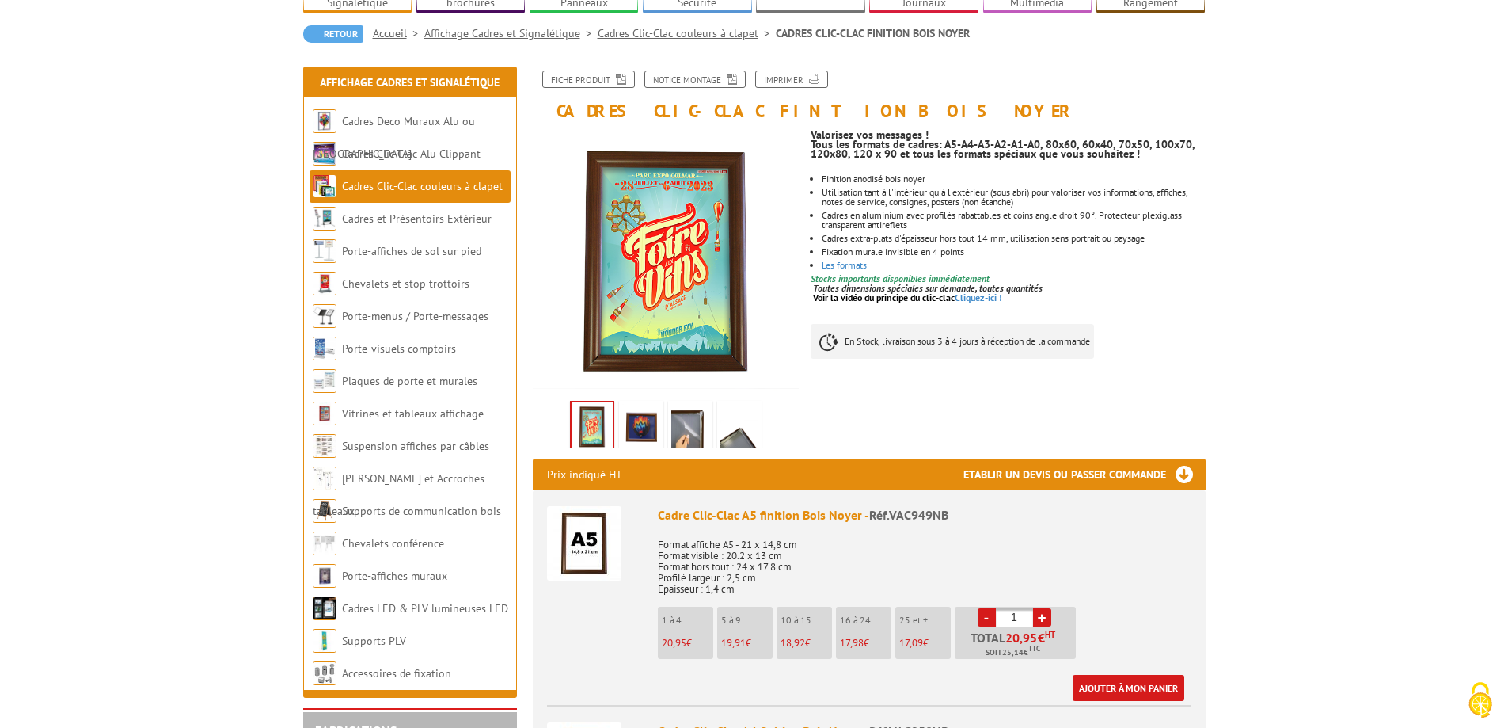
scroll to position [158, 0]
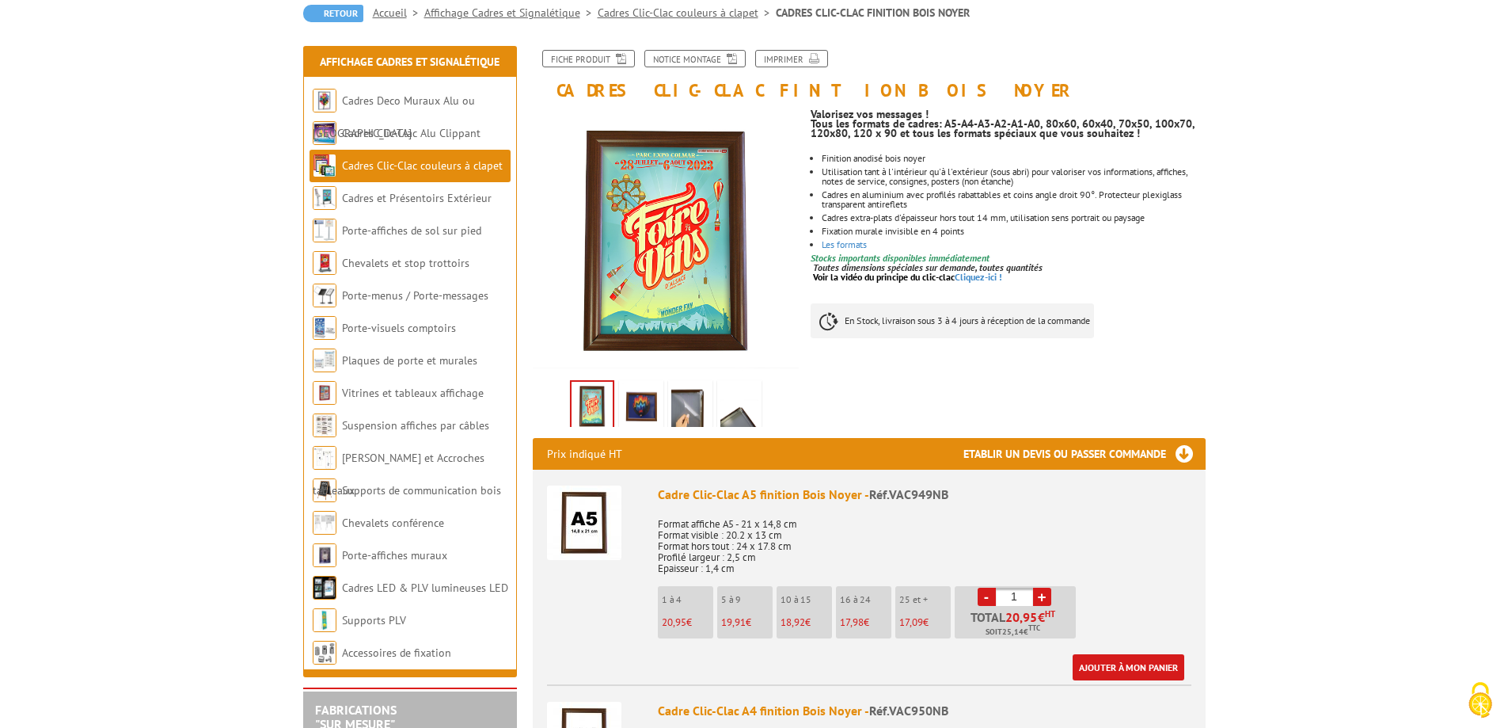
click at [668, 409] on link at bounding box center [690, 407] width 44 height 55
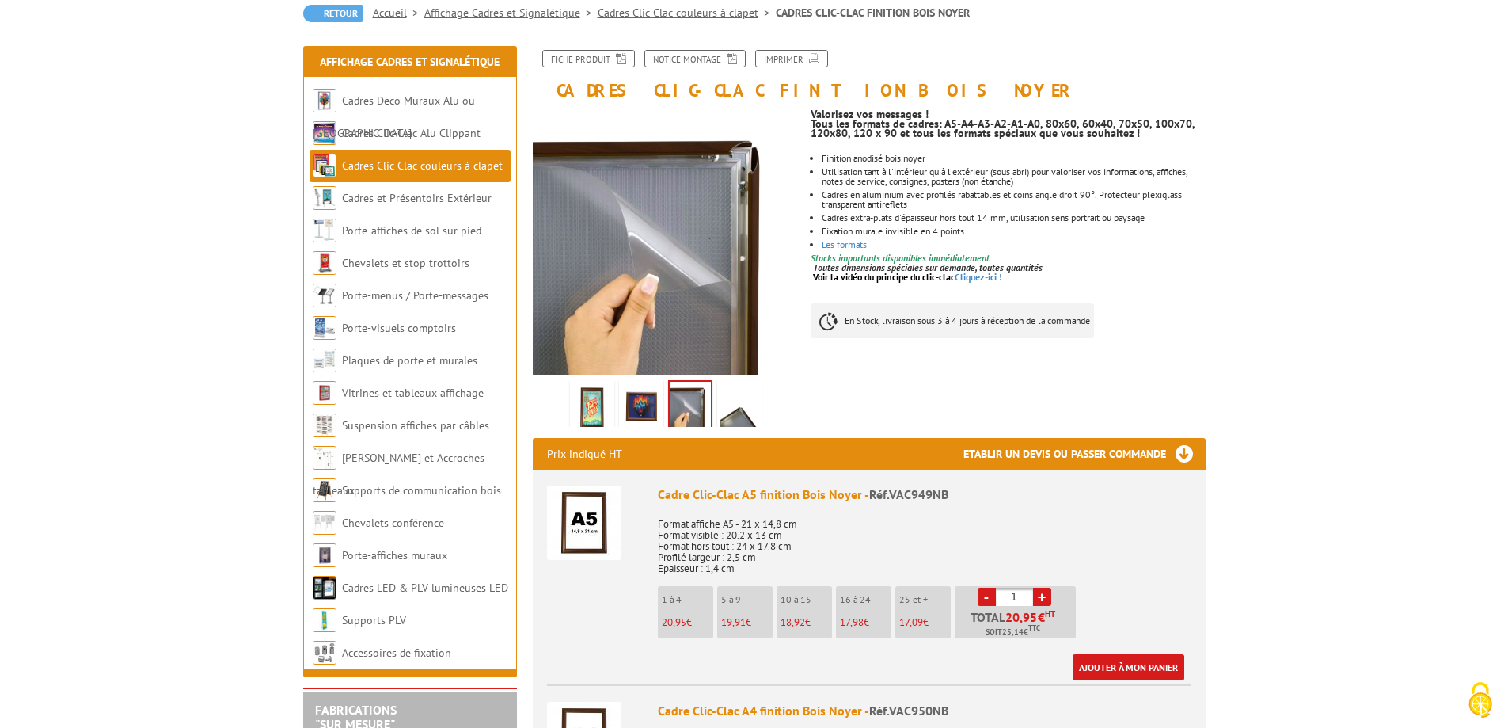
click at [736, 406] on img at bounding box center [740, 407] width 38 height 49
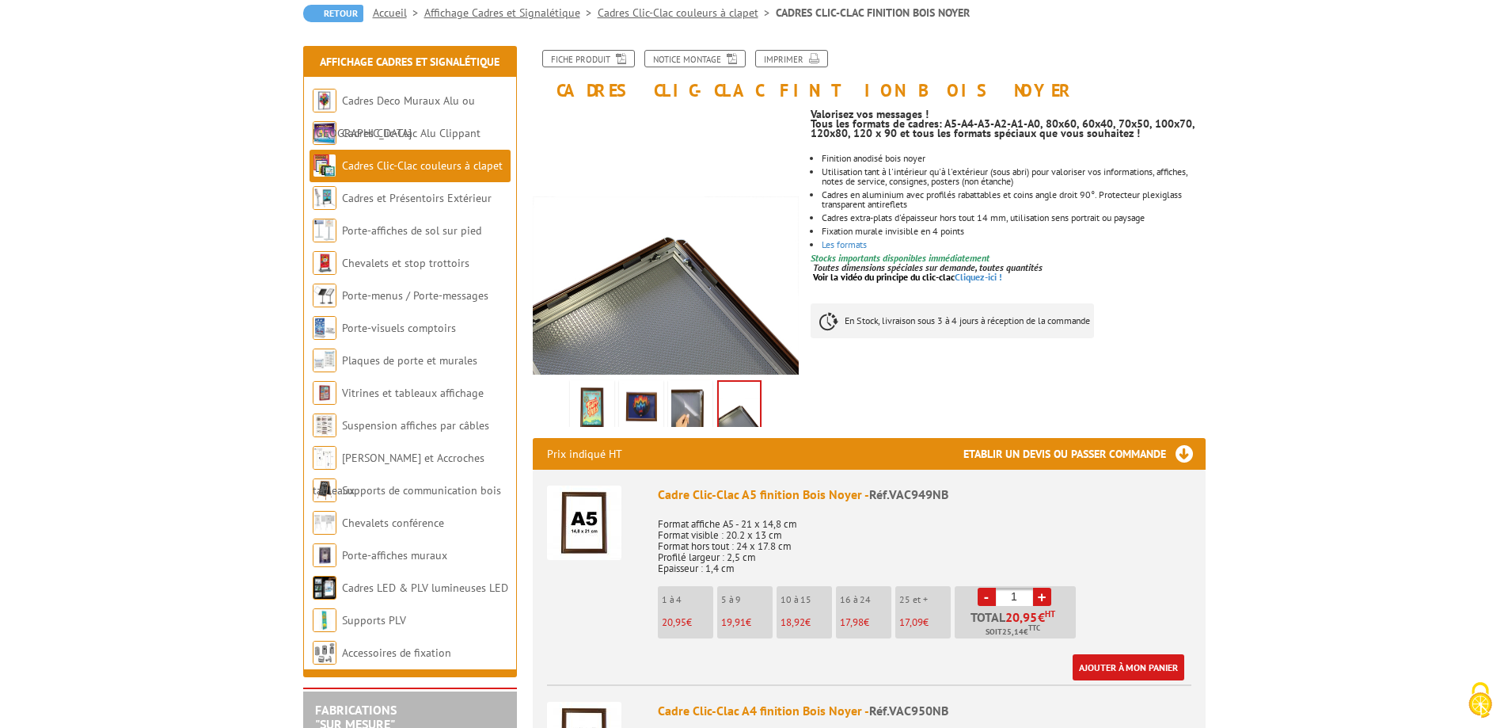
click at [641, 415] on img at bounding box center [641, 407] width 38 height 49
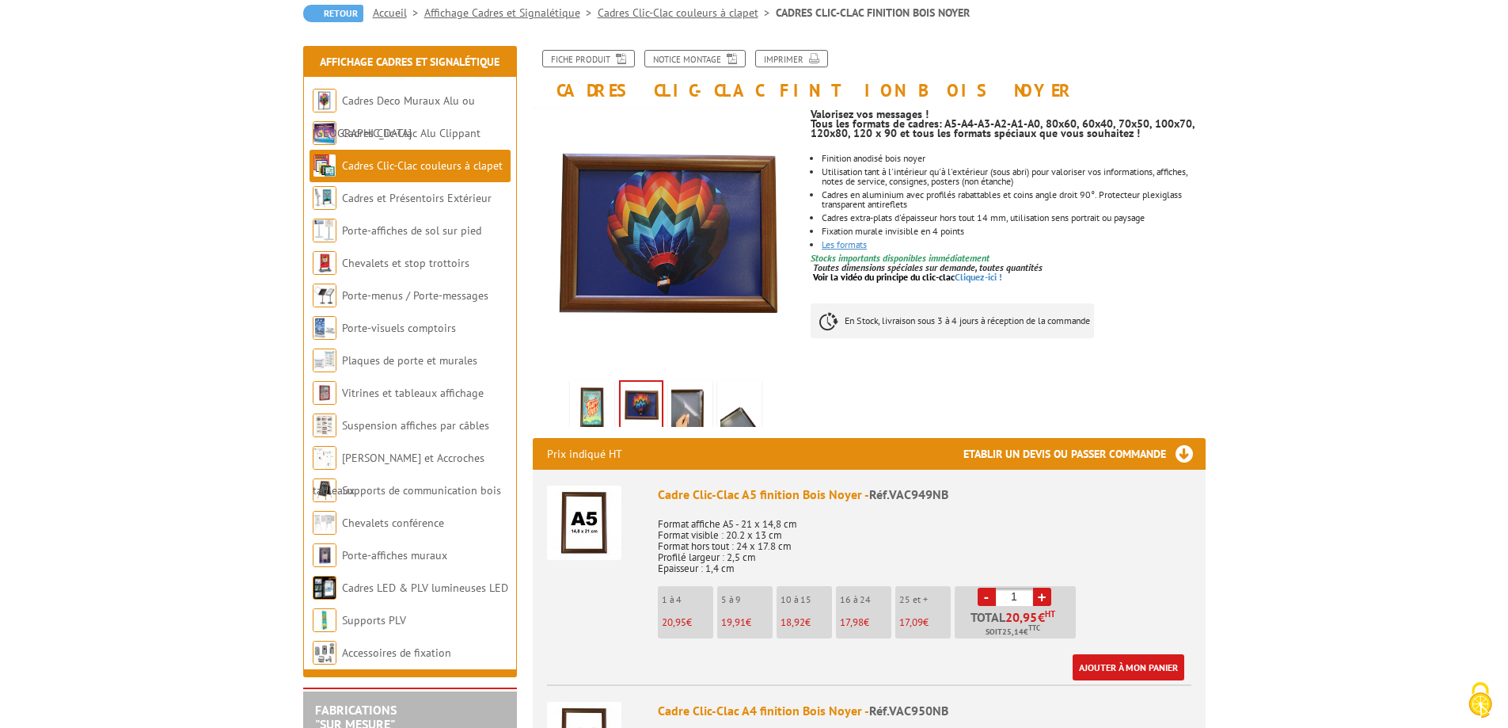
click at [829, 248] on link "Les formats" at bounding box center [844, 244] width 45 height 12
click at [599, 63] on link "Fiche produit" at bounding box center [588, 58] width 93 height 17
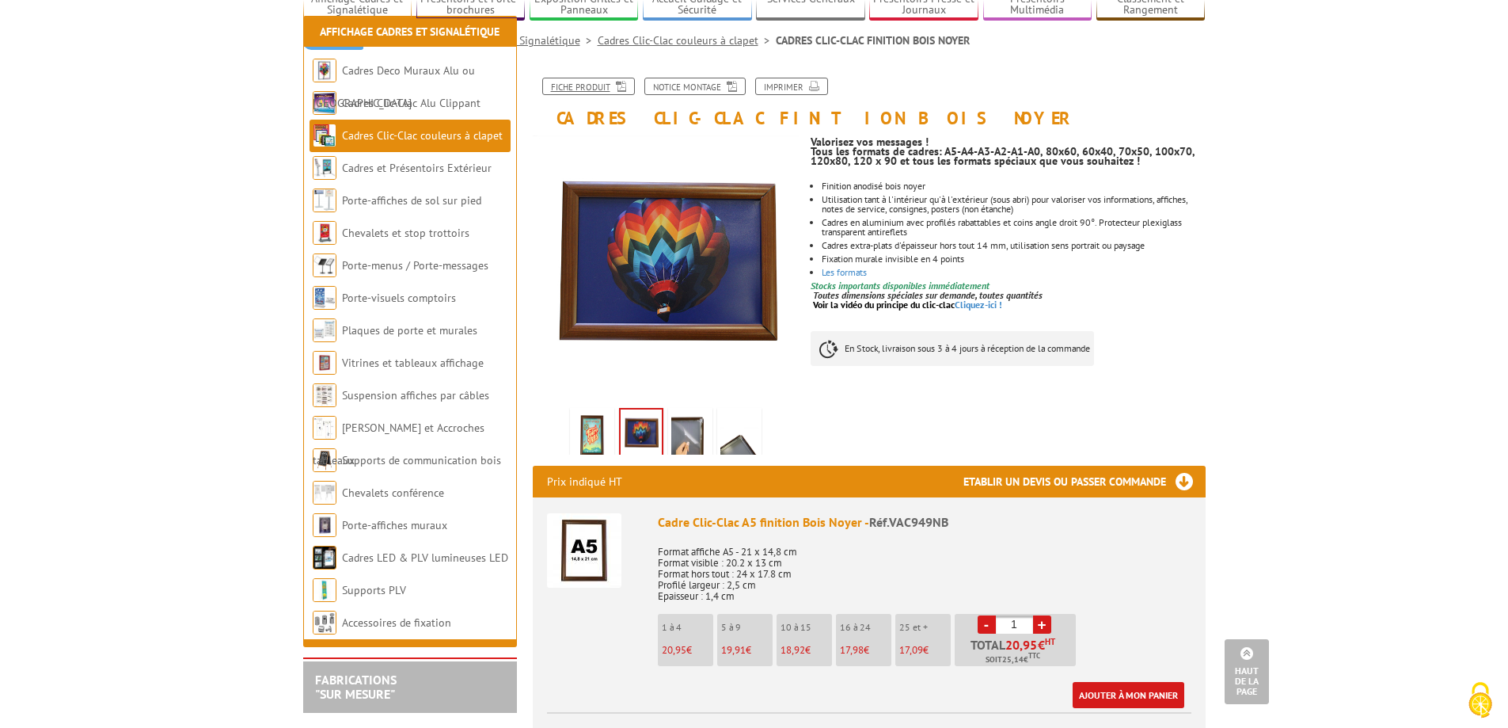
scroll to position [79, 0]
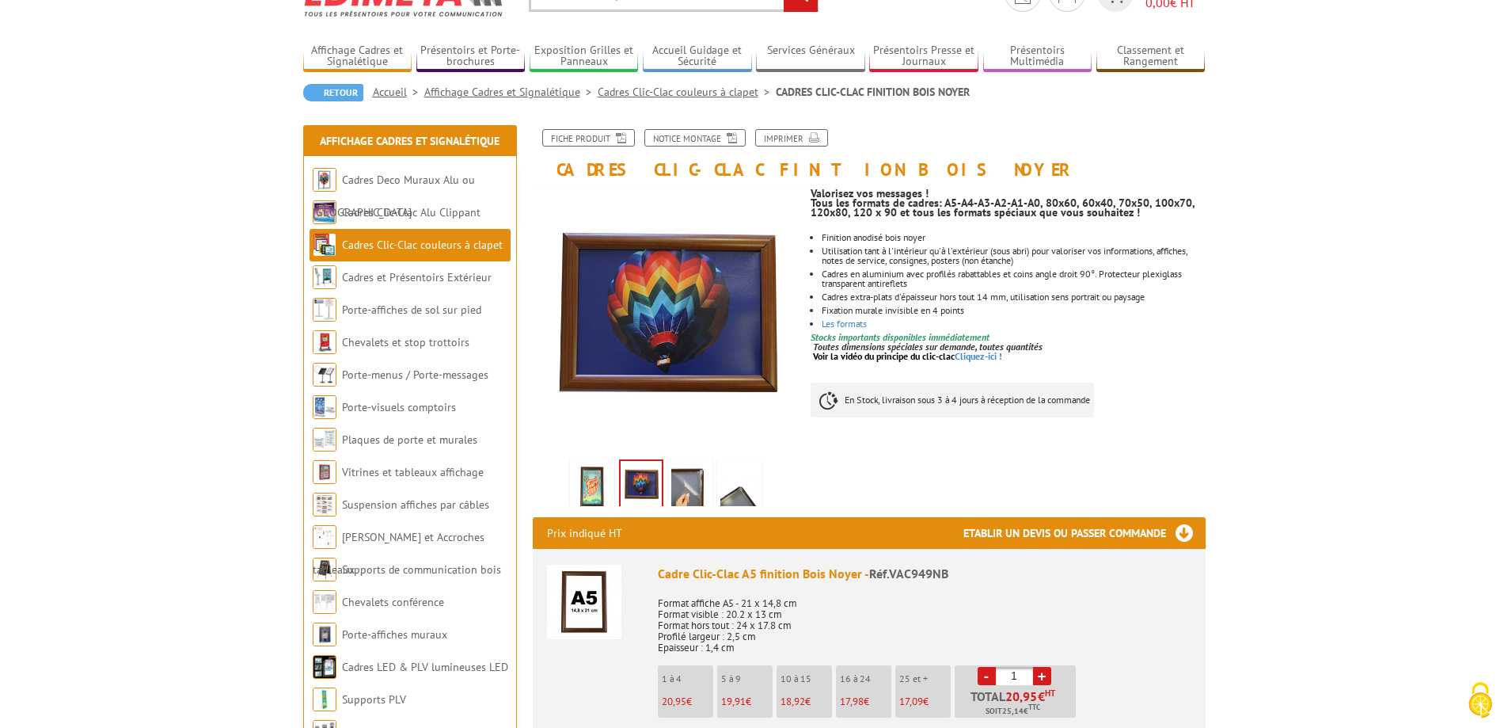
click at [690, 481] on img at bounding box center [690, 486] width 38 height 49
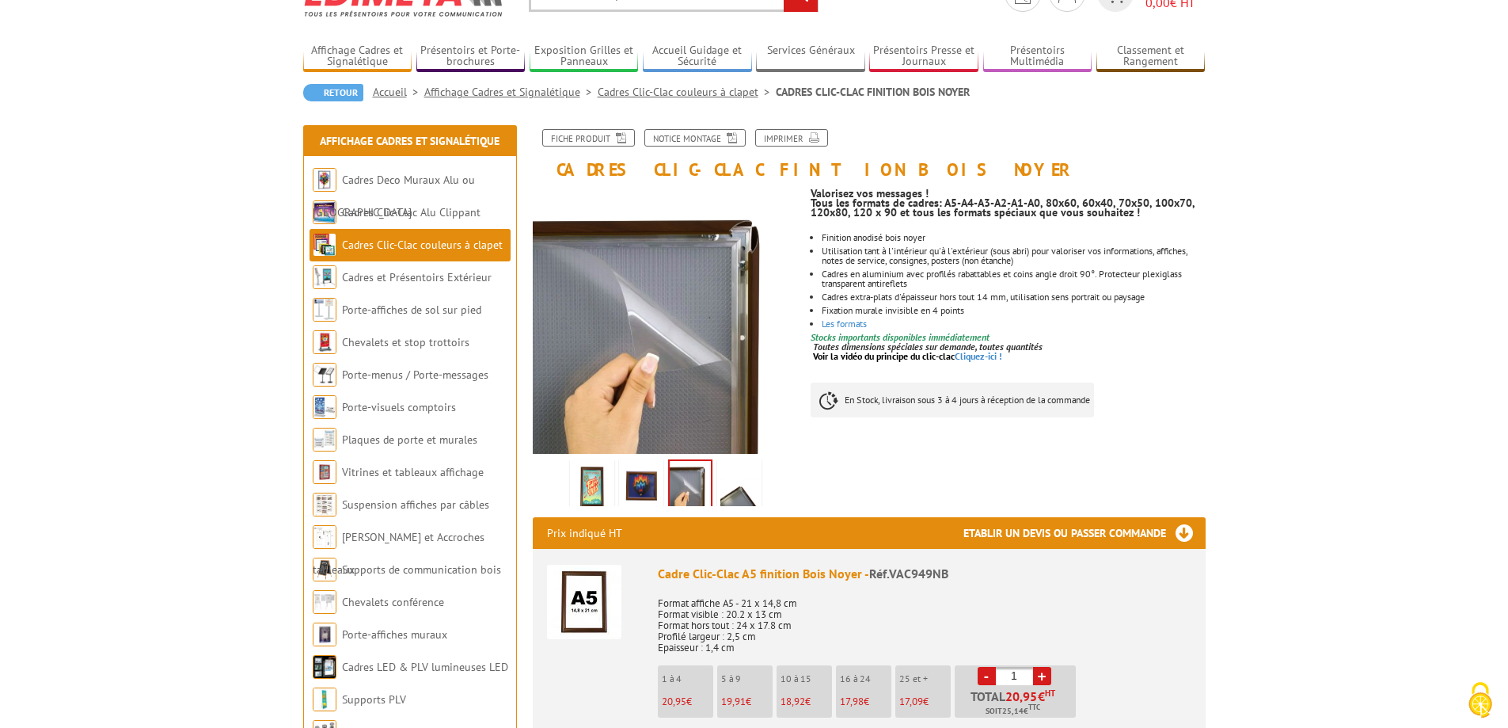
click at [742, 483] on img at bounding box center [740, 486] width 38 height 49
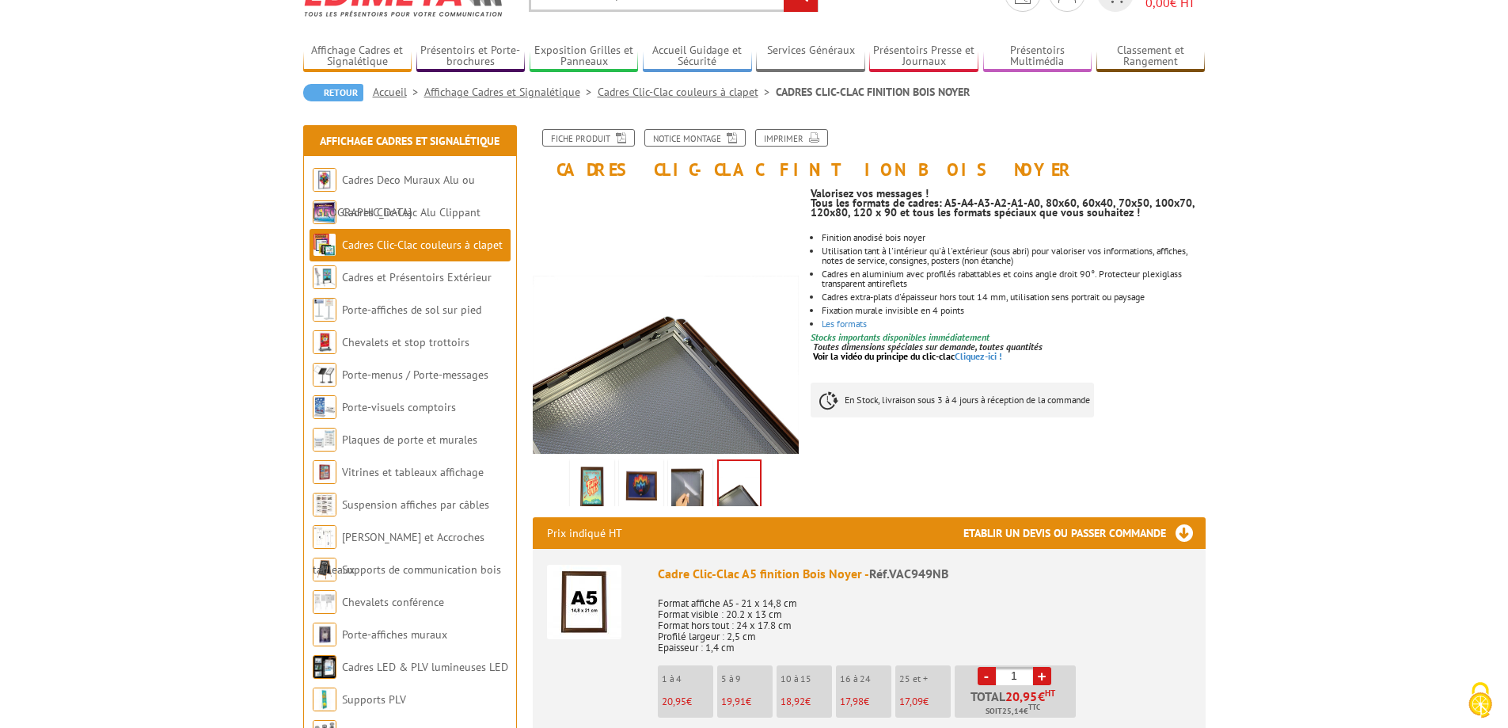
click at [594, 483] on img at bounding box center [592, 486] width 38 height 49
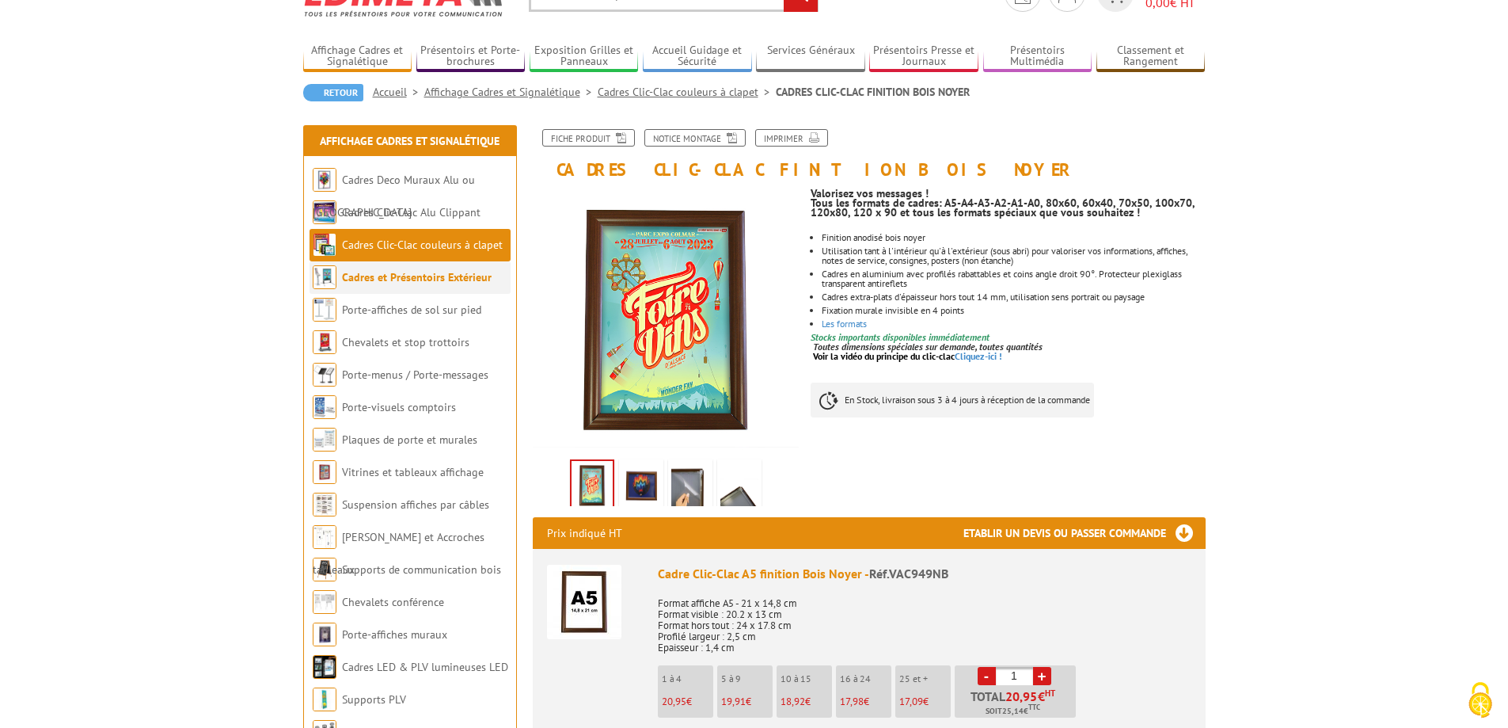
click at [459, 276] on link "Cadres et Présentoirs Extérieur" at bounding box center [417, 277] width 150 height 14
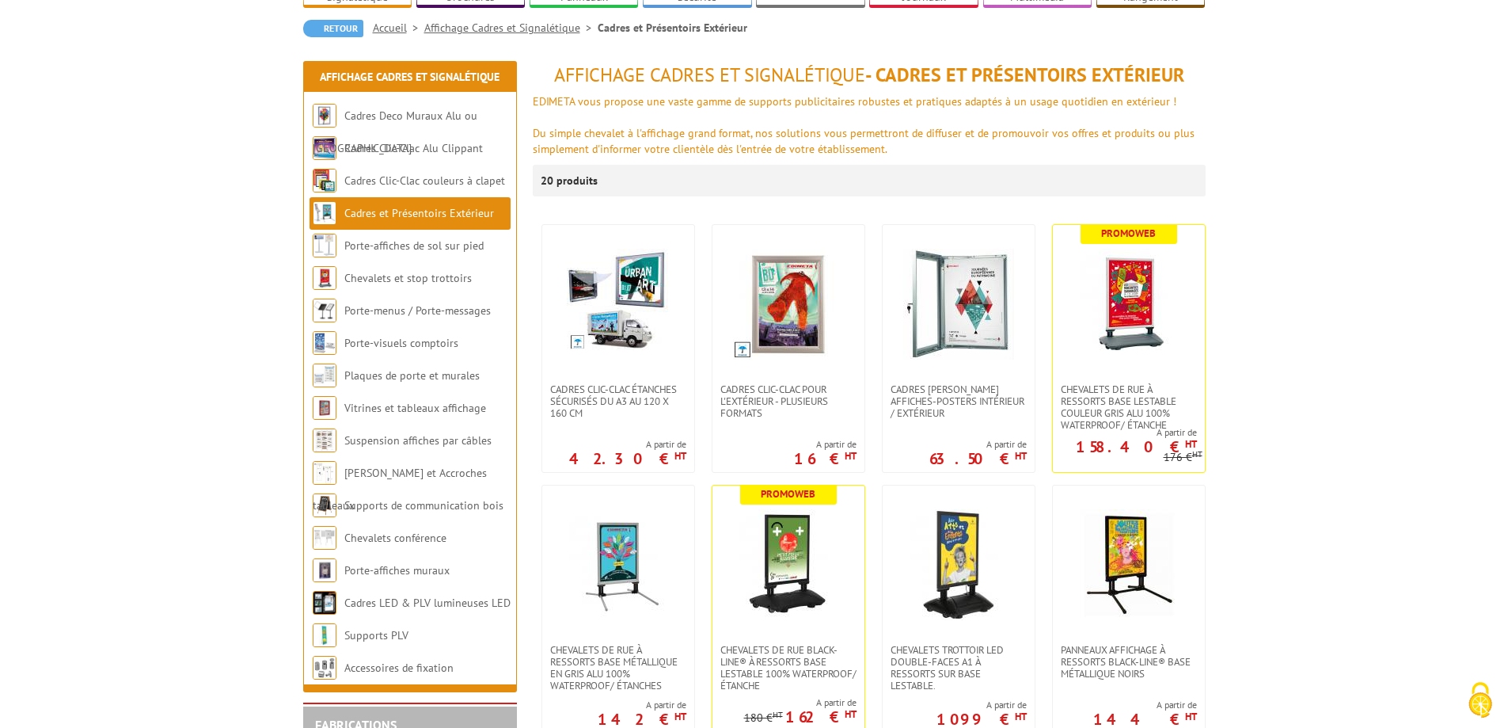
scroll to position [158, 0]
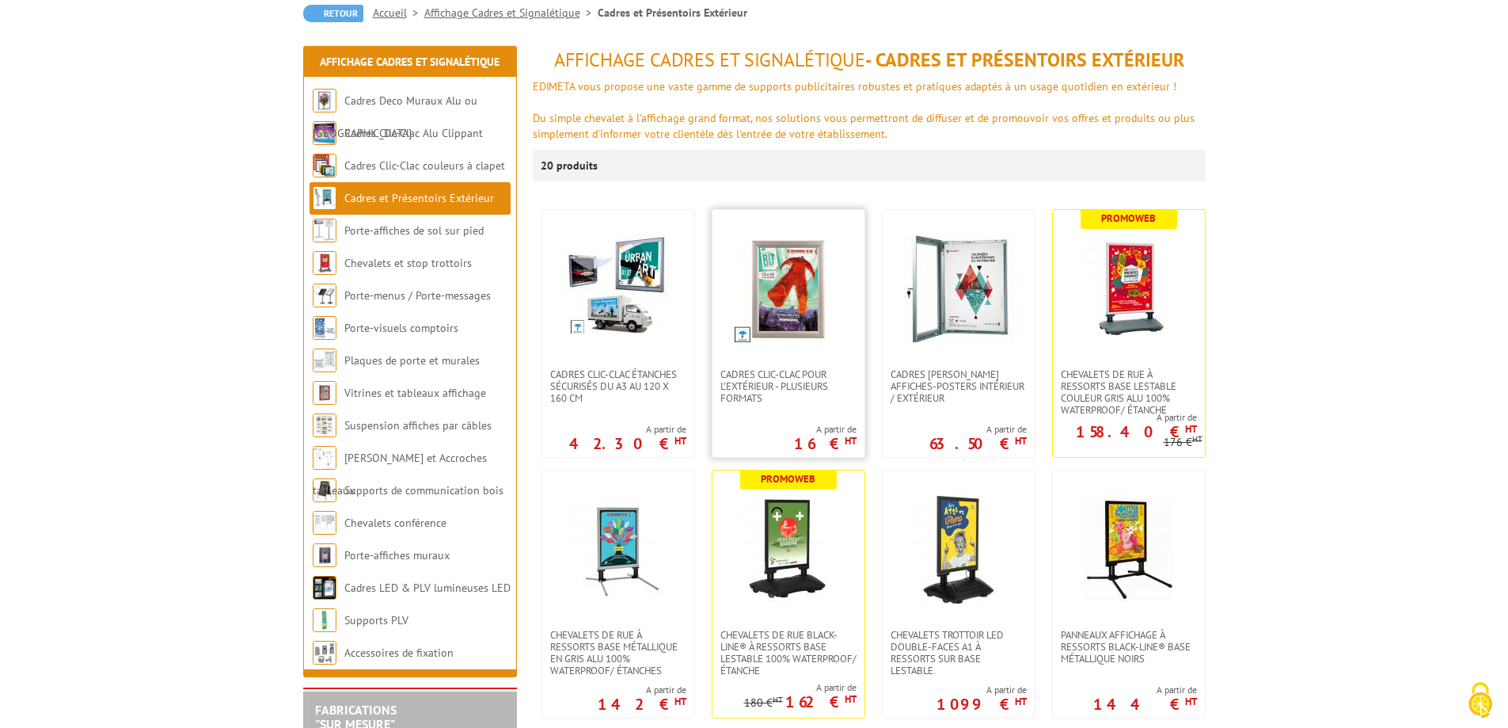
click at [820, 279] on img at bounding box center [788, 289] width 111 height 111
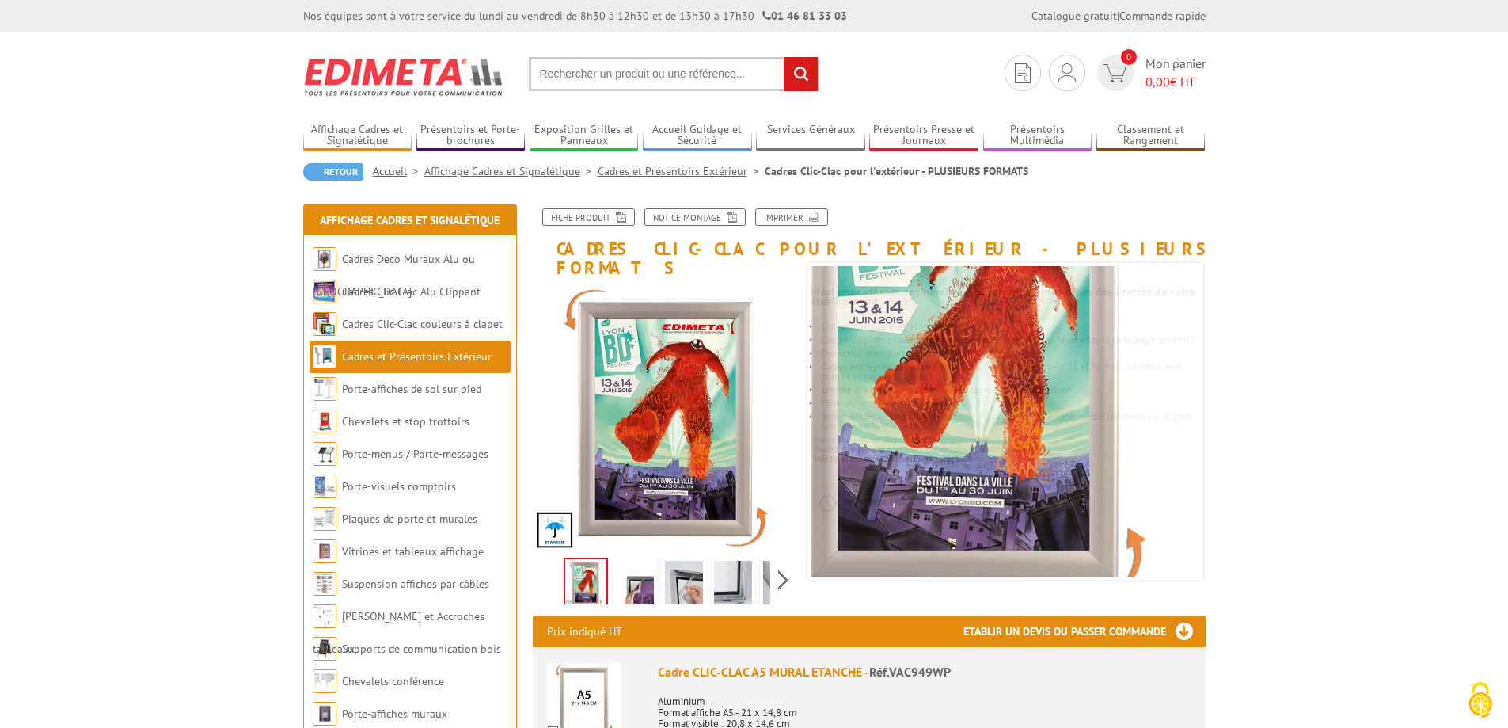
click at [641, 564] on img at bounding box center [635, 585] width 38 height 49
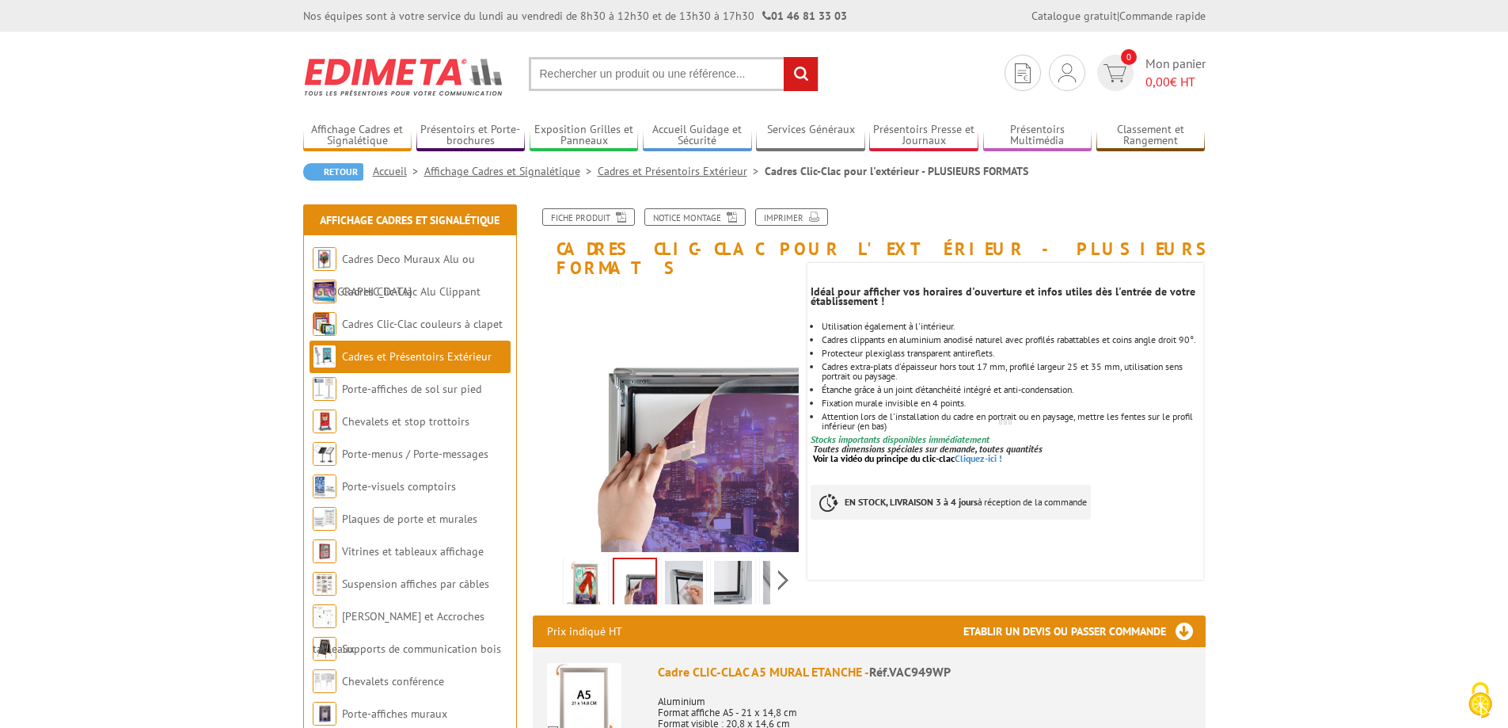
click at [695, 565] on img at bounding box center [684, 585] width 38 height 49
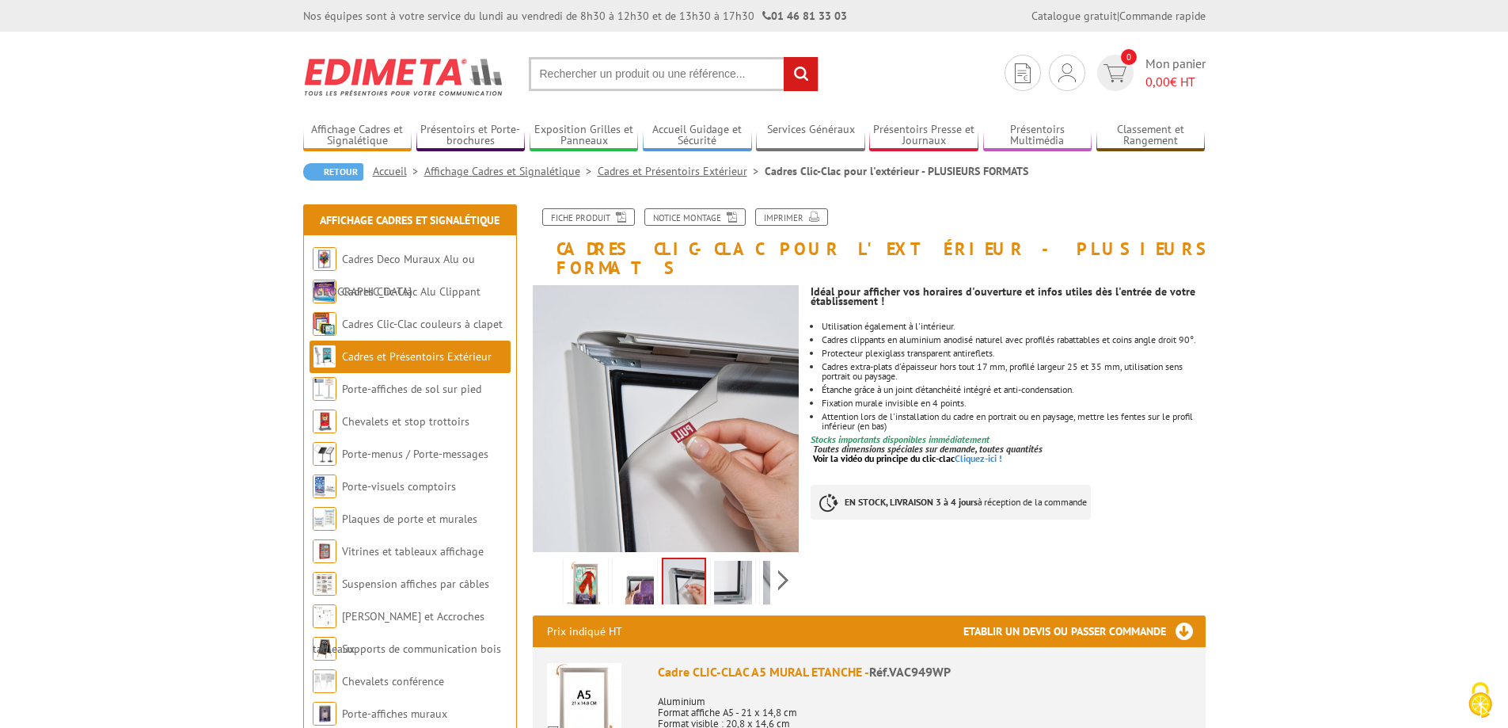
click at [732, 561] on img at bounding box center [733, 585] width 38 height 49
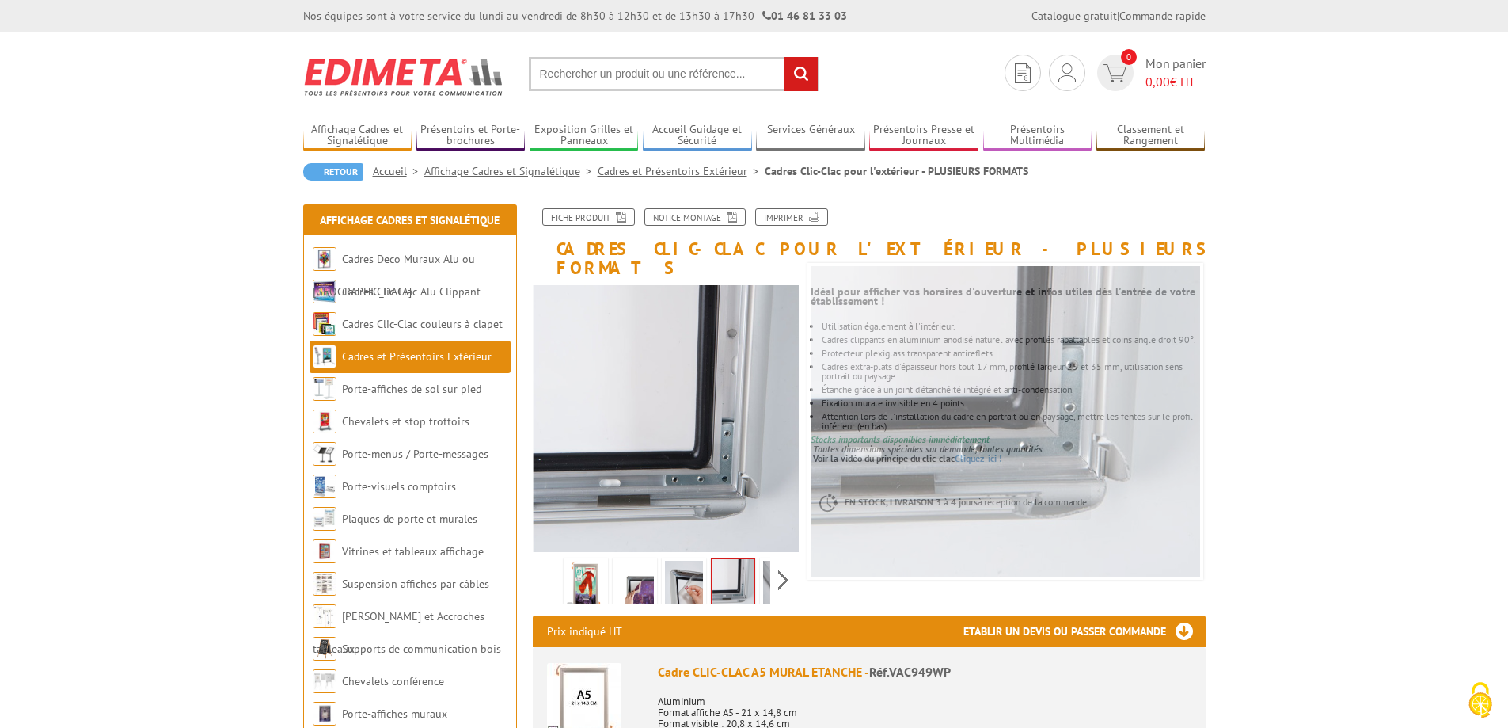
click at [596, 562] on img at bounding box center [586, 585] width 38 height 49
